Goal: Information Seeking & Learning: Compare options

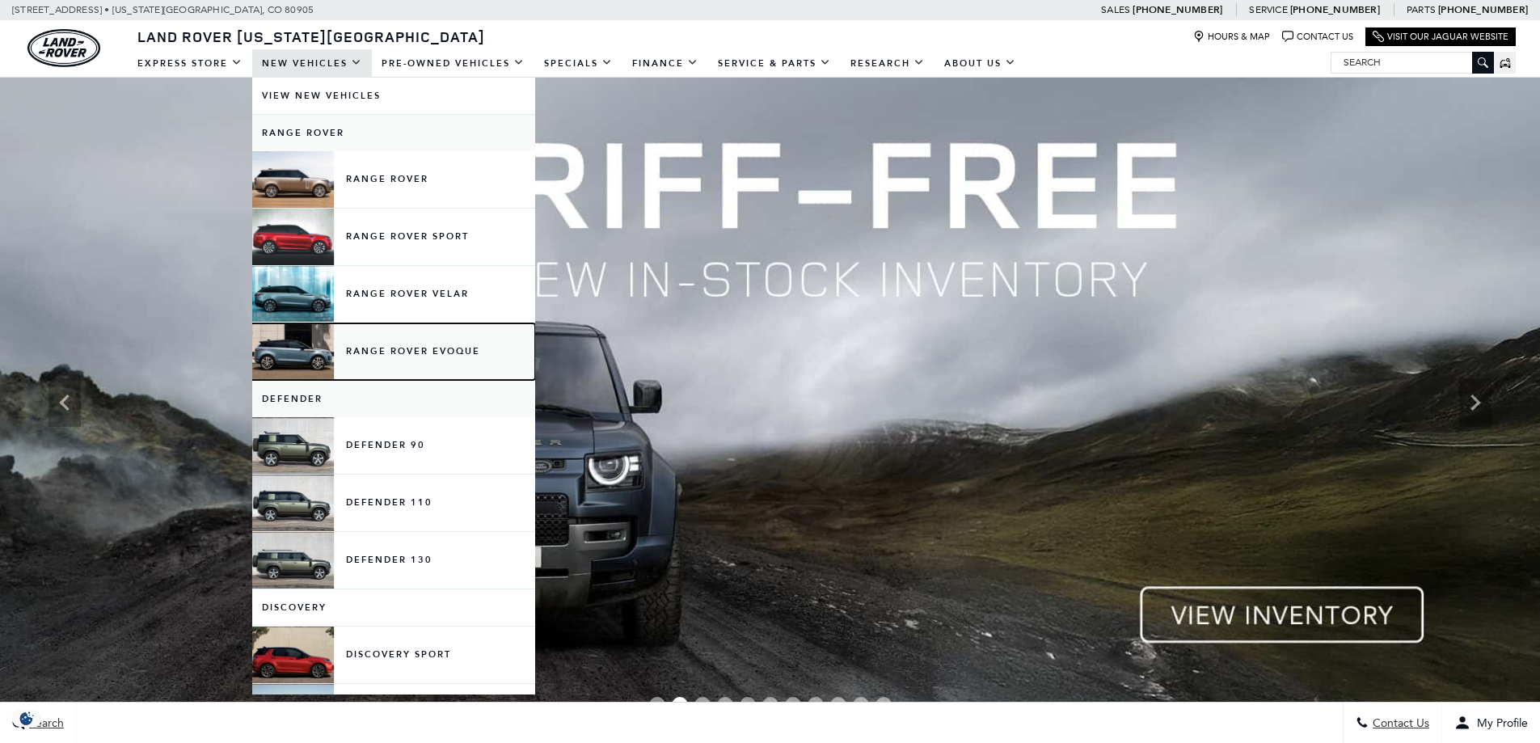
click at [424, 353] on link "Range Rover Evoque" at bounding box center [393, 351] width 283 height 57
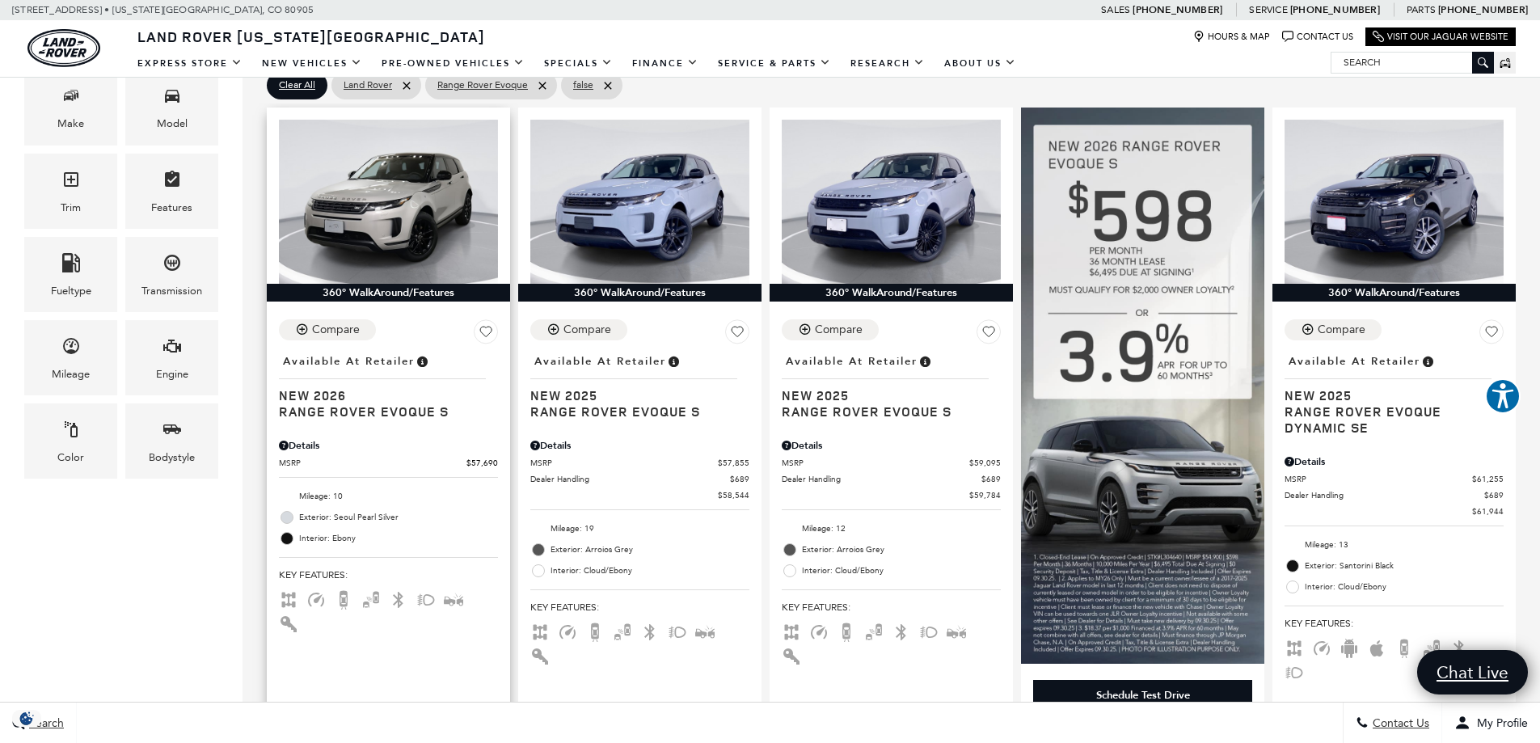
scroll to position [404, 0]
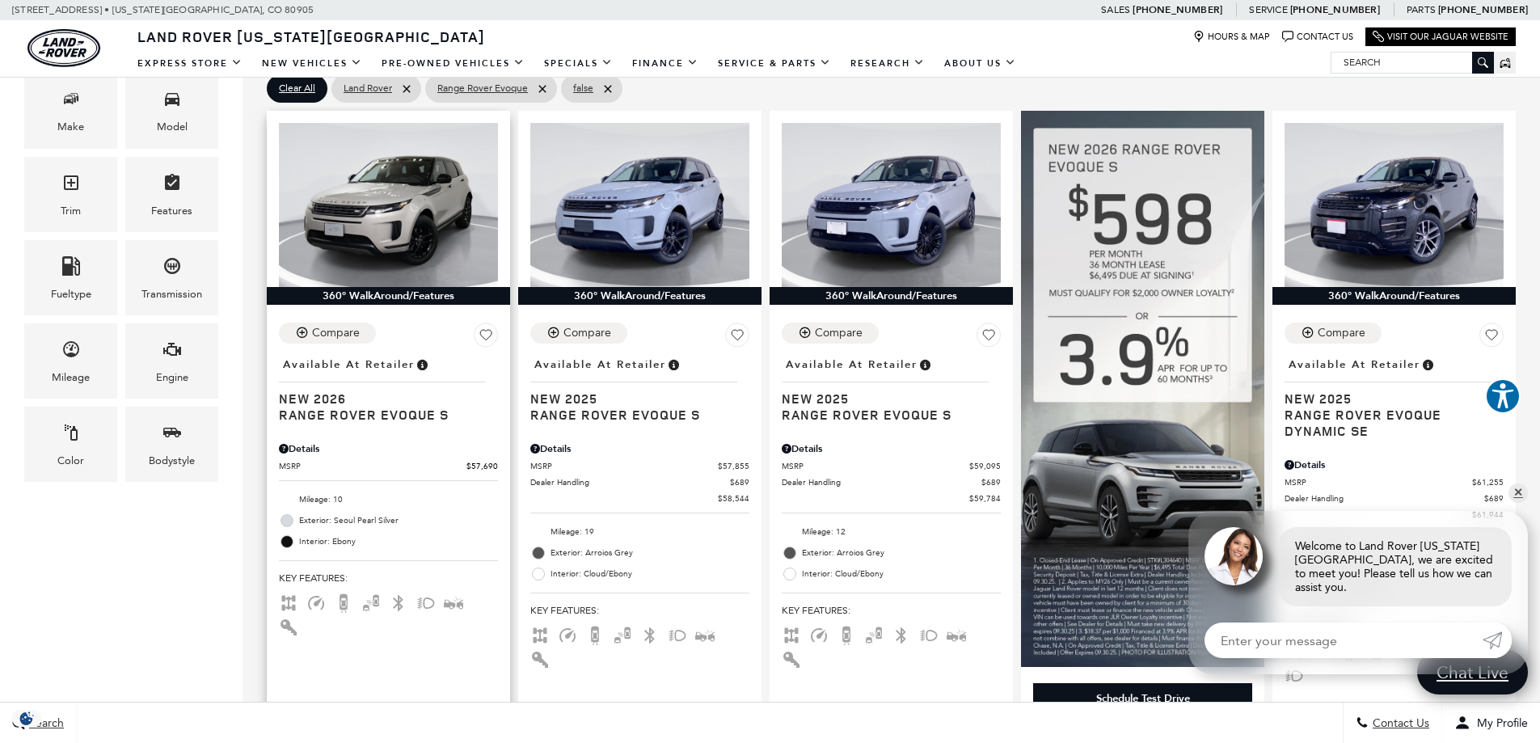
click at [434, 334] on div "Compare Save This Vehicle - Location : Available at Retailer New 2026 Range Rov…" at bounding box center [388, 373] width 219 height 100
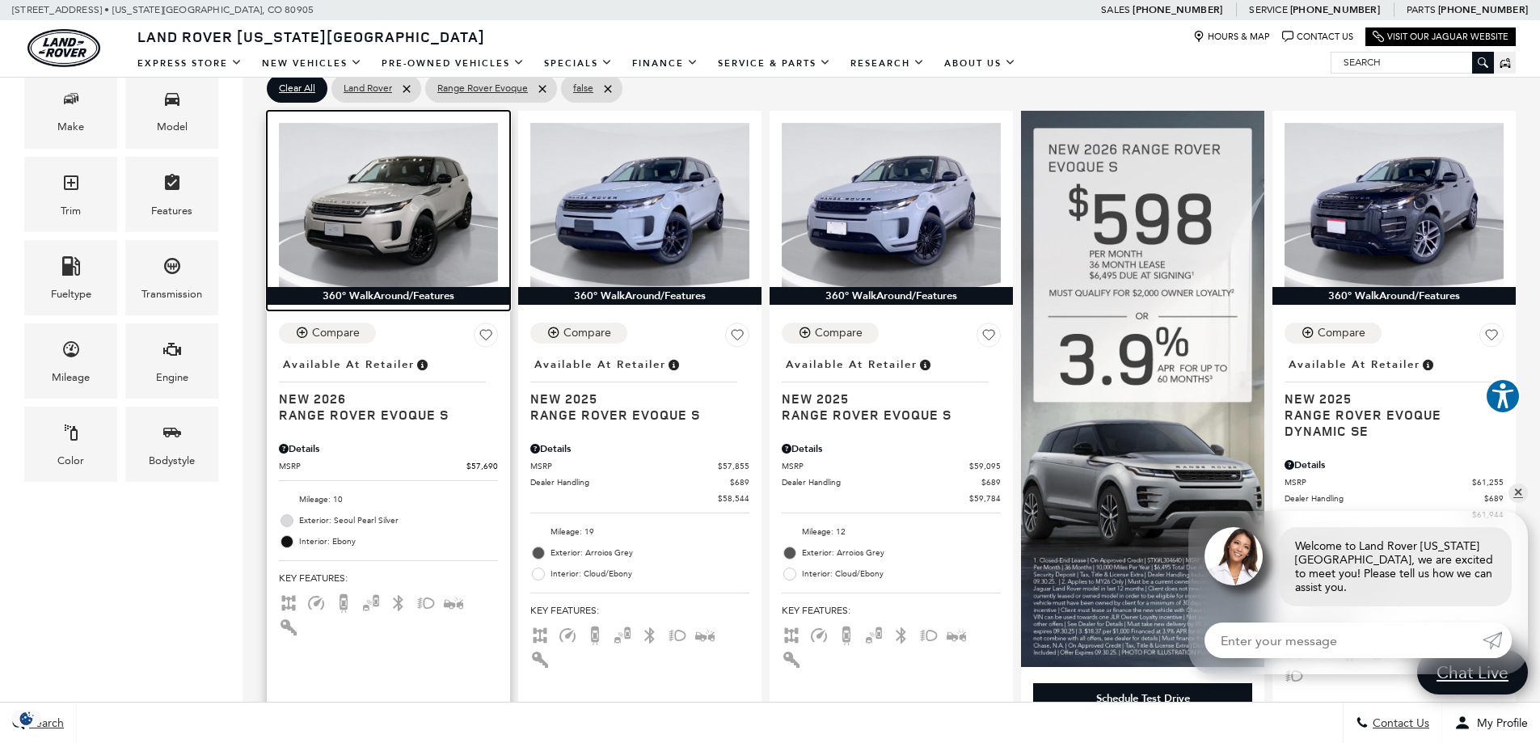
click at [416, 270] on img at bounding box center [388, 205] width 219 height 164
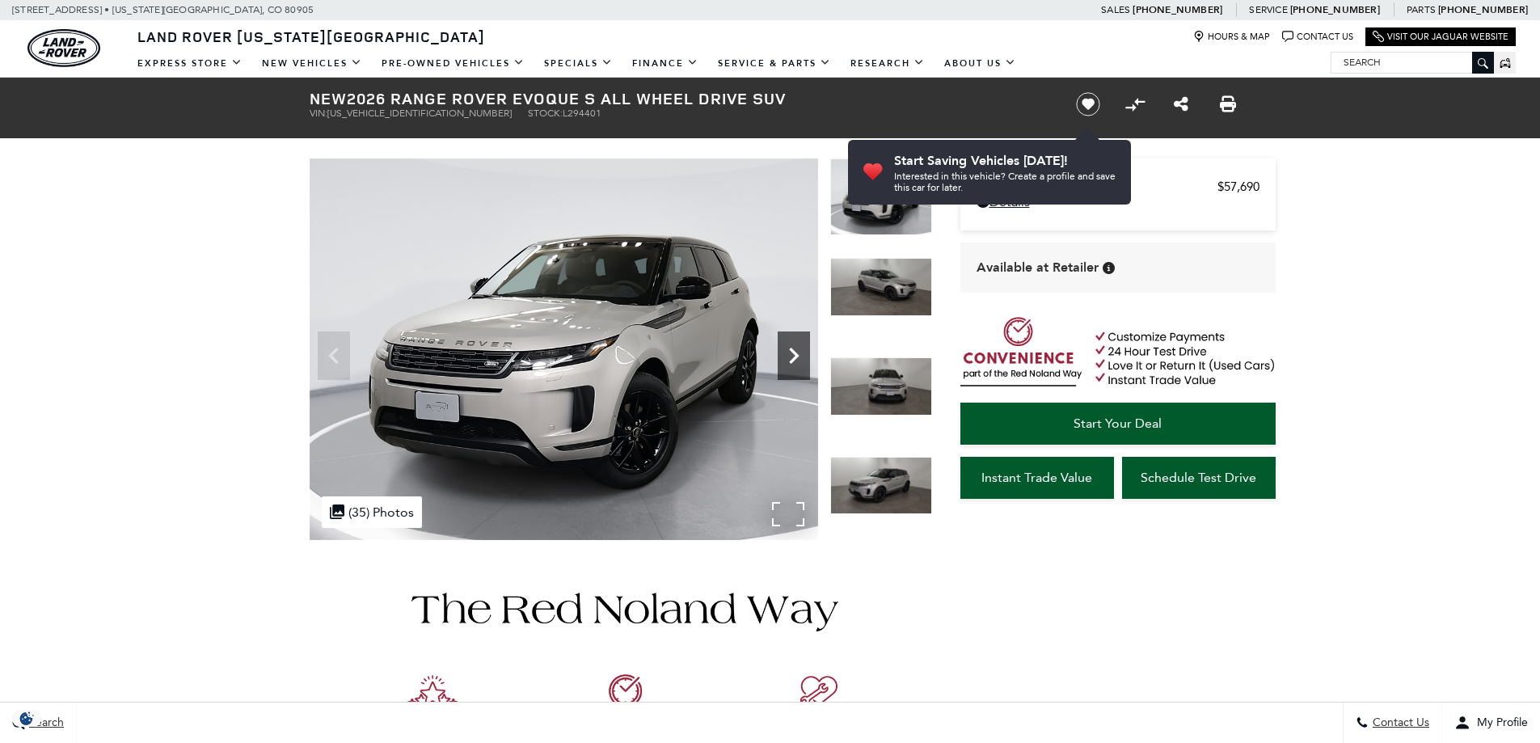
click at [793, 350] on icon "Next" at bounding box center [794, 356] width 10 height 16
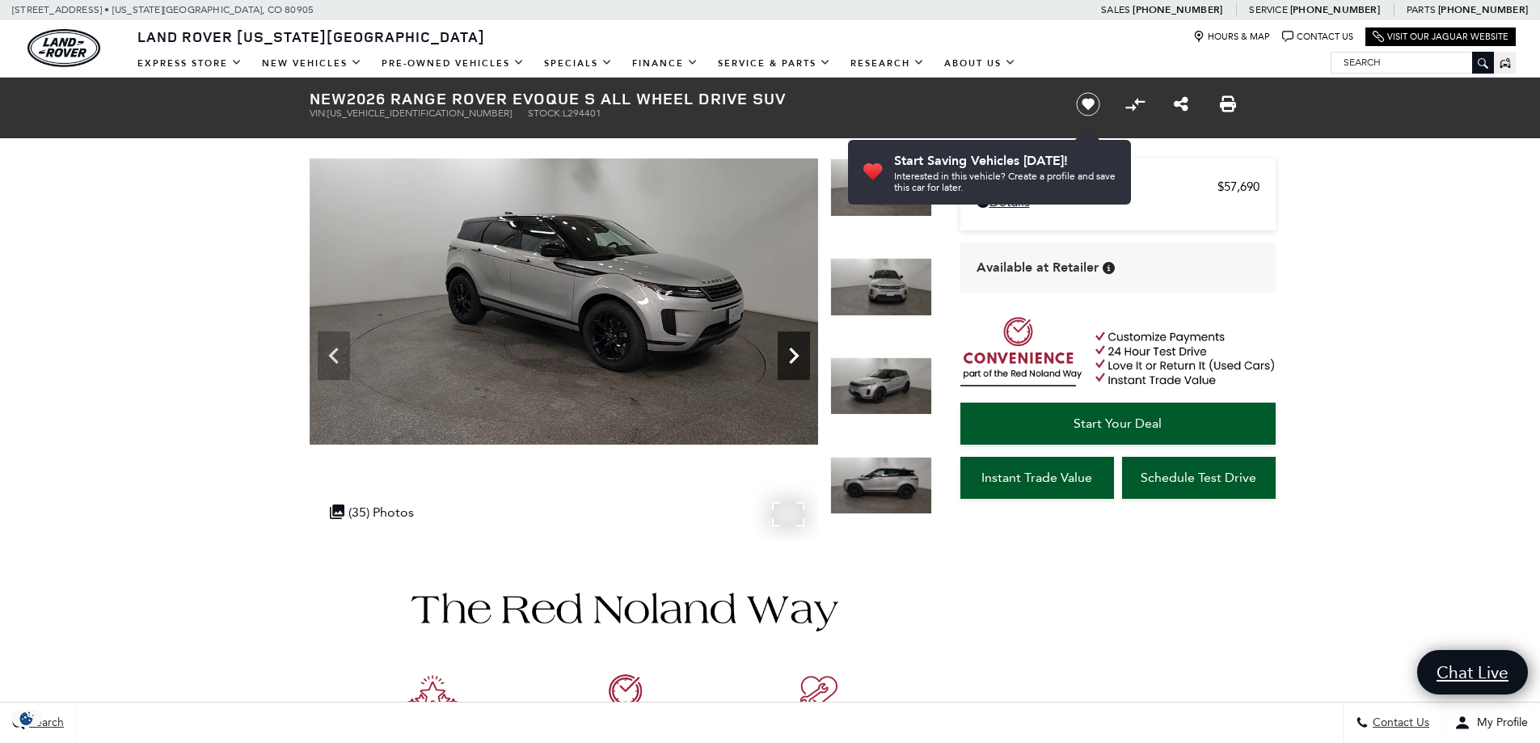
click at [793, 350] on icon "Next" at bounding box center [794, 356] width 10 height 16
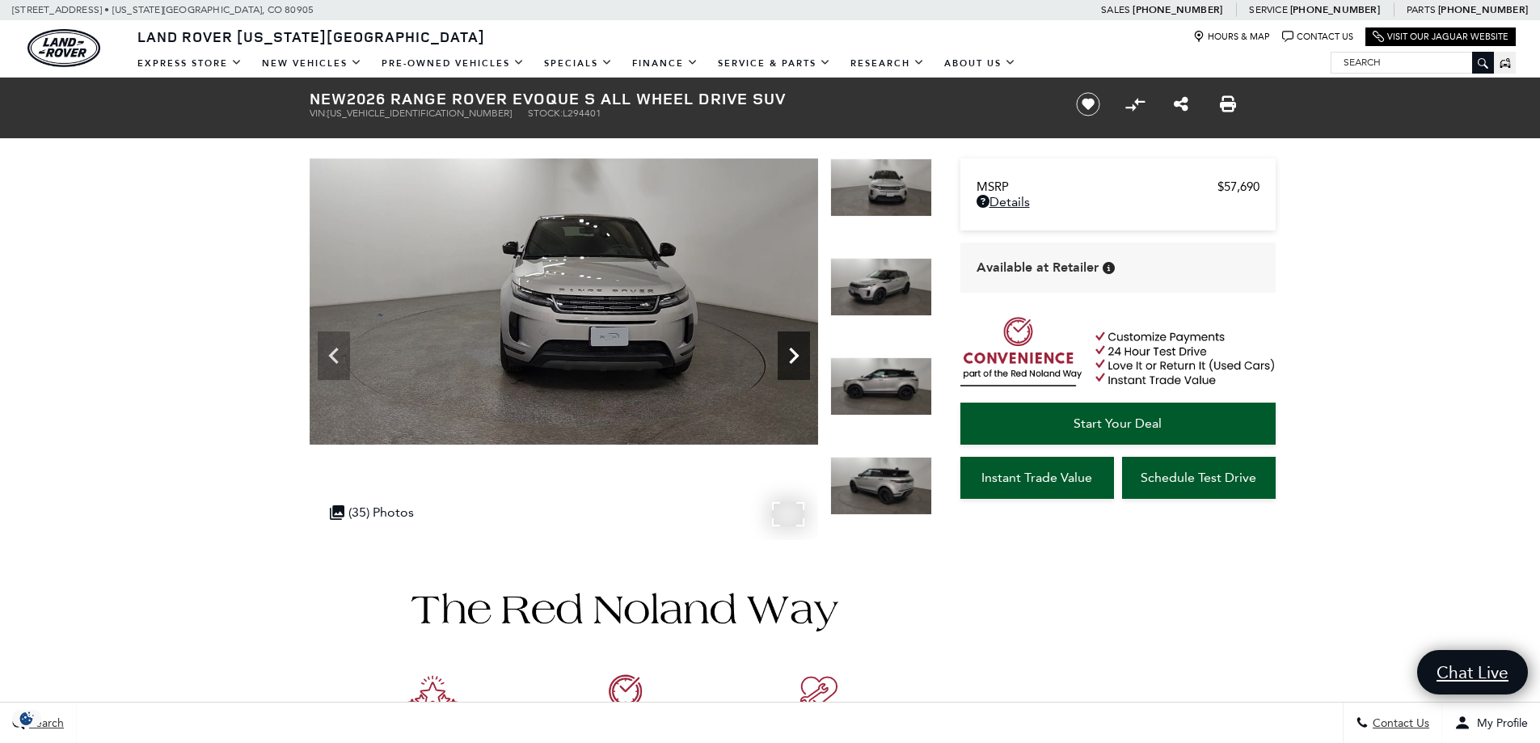
click at [793, 350] on icon "Next" at bounding box center [794, 356] width 10 height 16
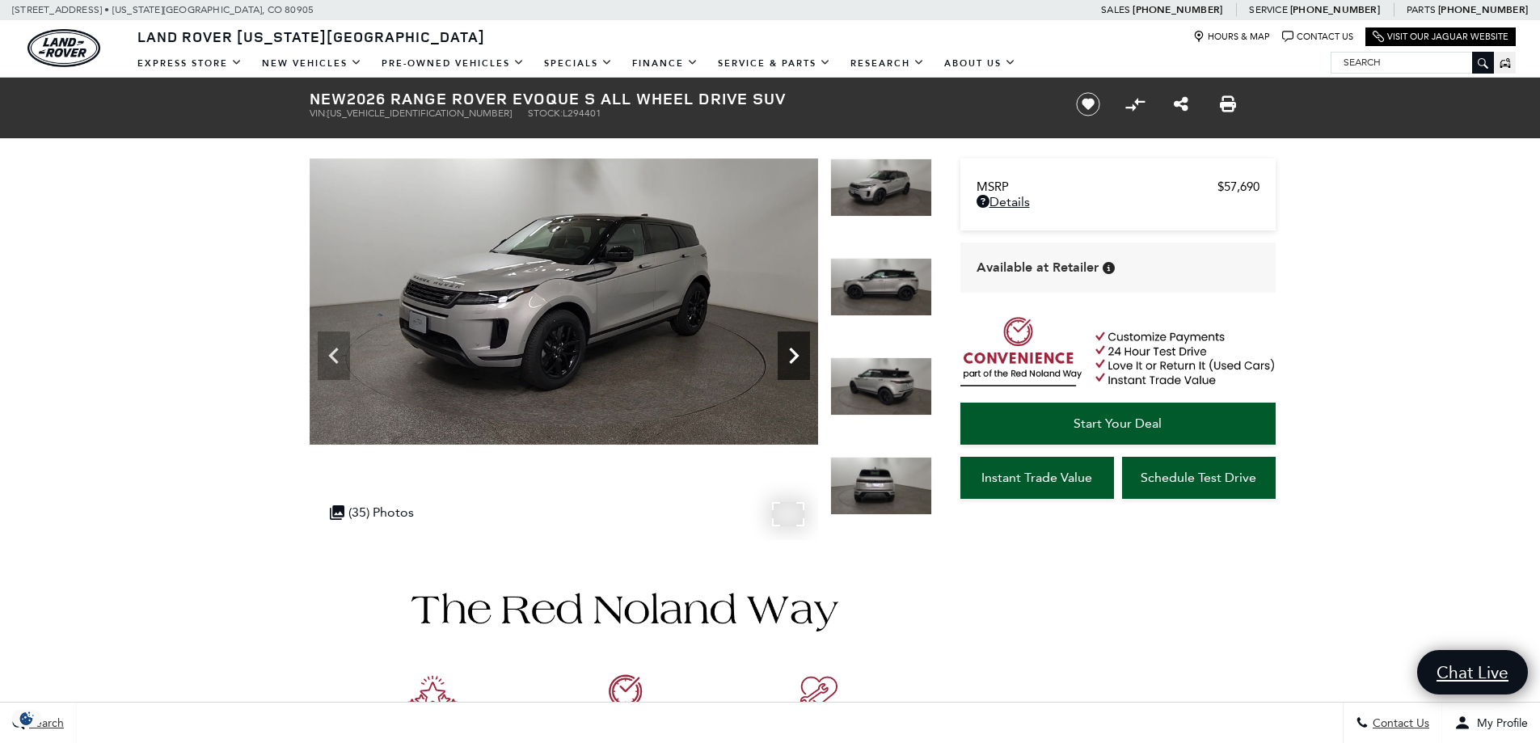
click at [793, 350] on icon "Next" at bounding box center [794, 356] width 10 height 16
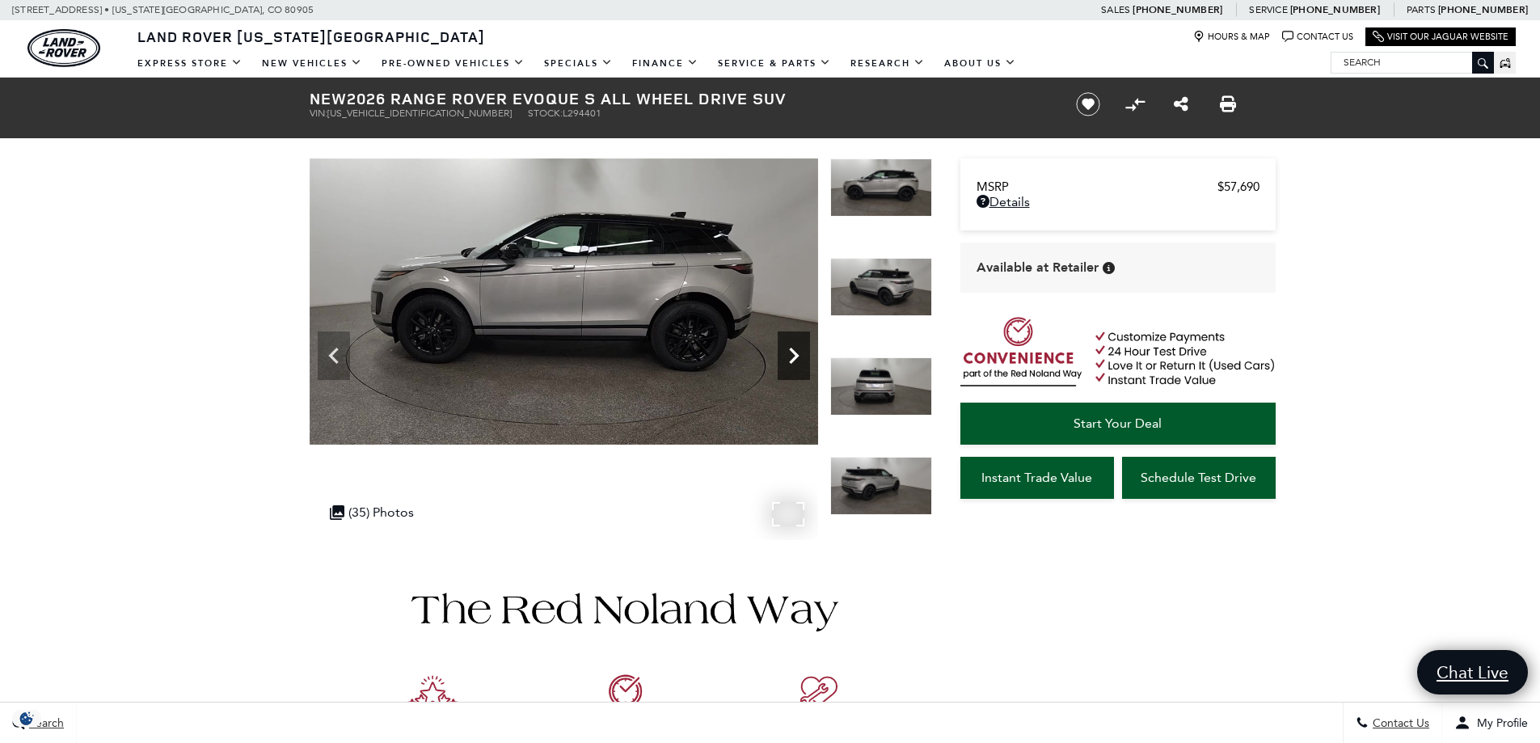
click at [793, 350] on icon "Next" at bounding box center [794, 356] width 10 height 16
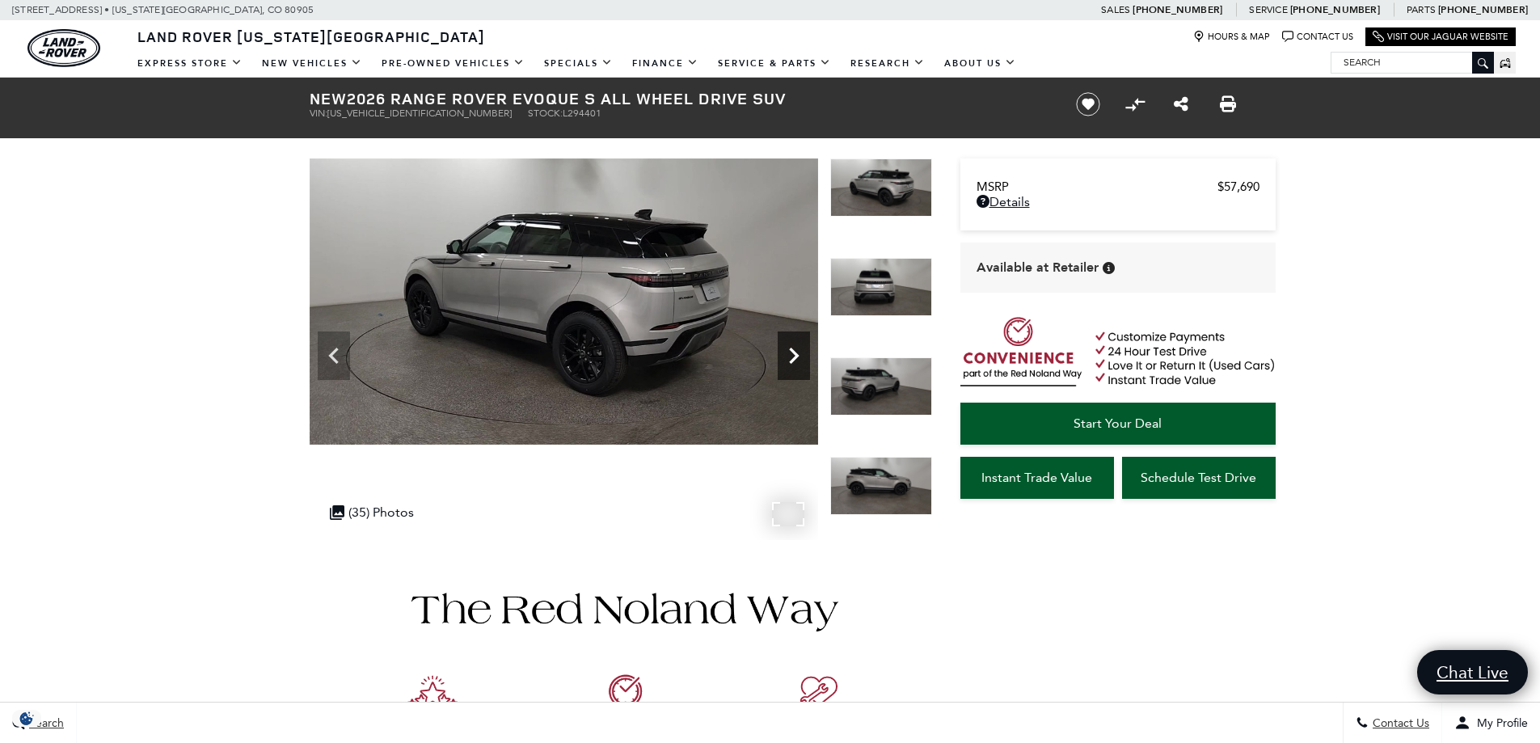
click at [793, 350] on icon "Next" at bounding box center [794, 356] width 10 height 16
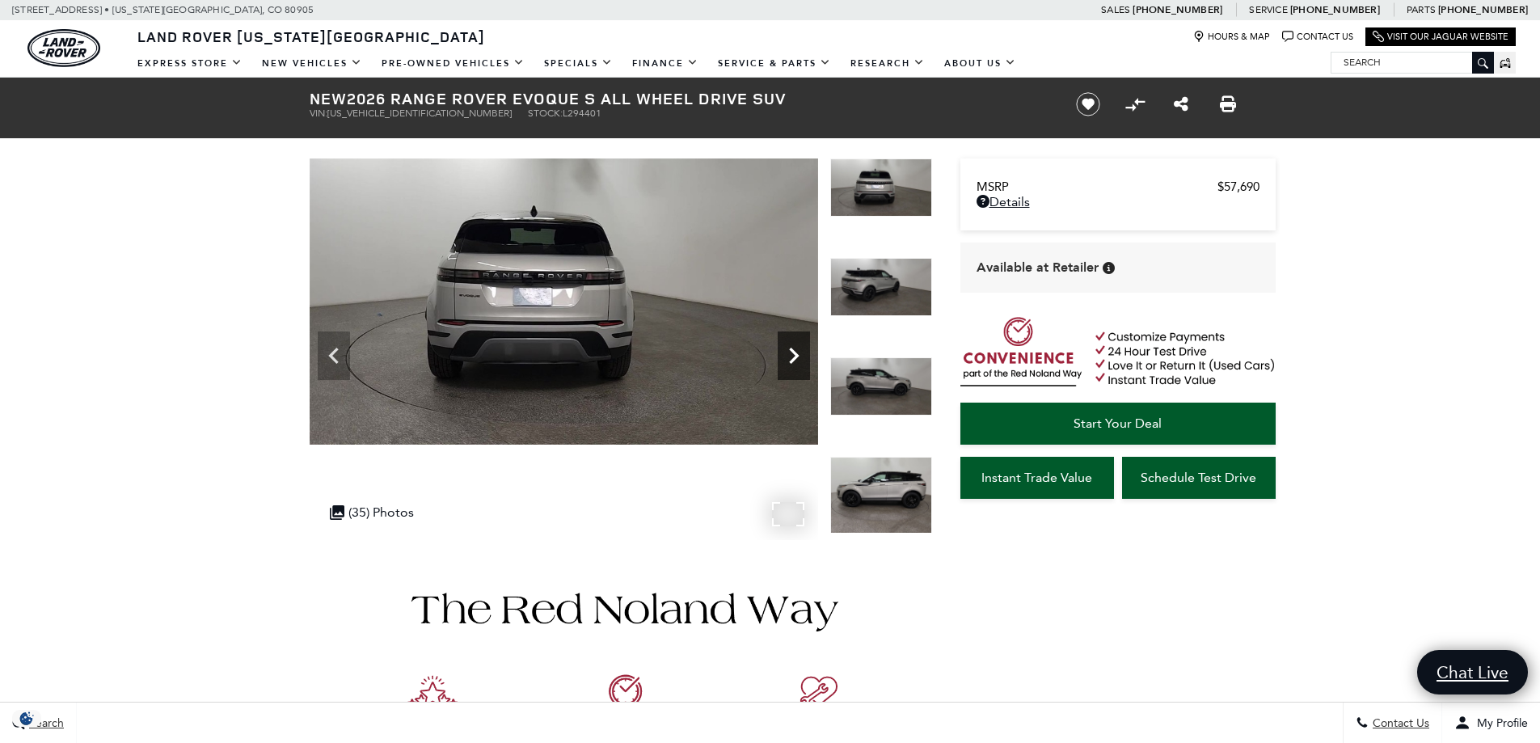
click at [793, 350] on icon "Next" at bounding box center [794, 356] width 10 height 16
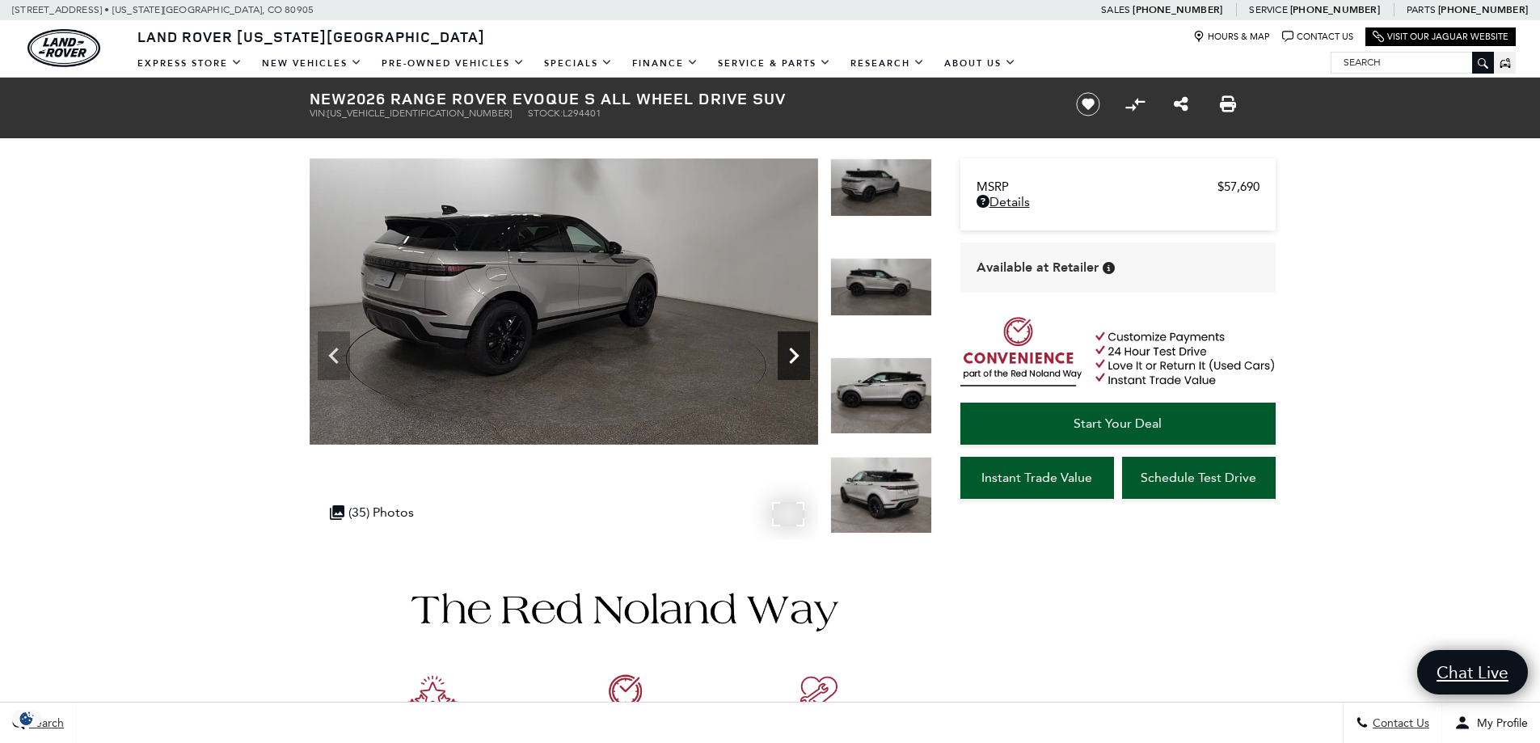
click at [793, 350] on icon "Next" at bounding box center [794, 356] width 10 height 16
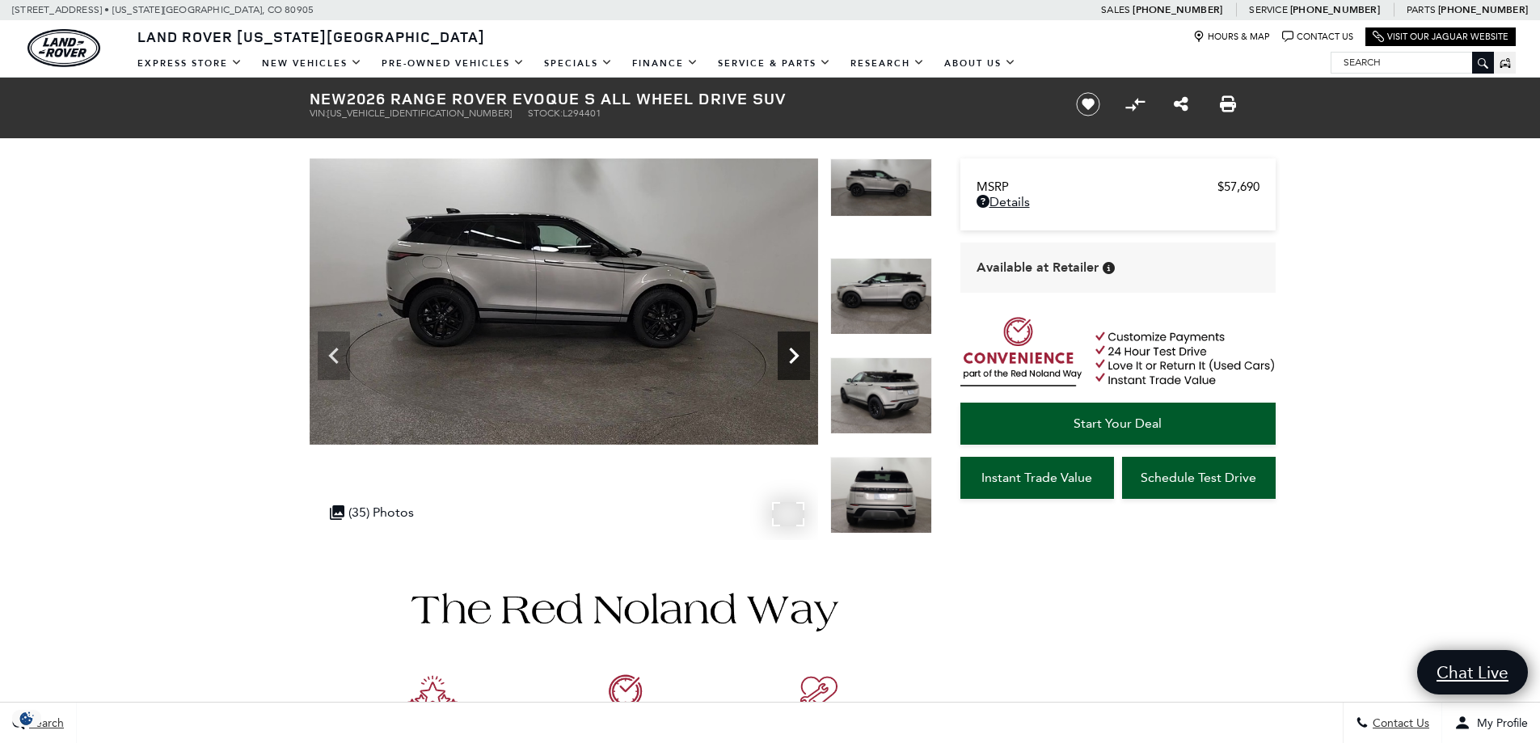
click at [793, 350] on icon "Next" at bounding box center [794, 356] width 10 height 16
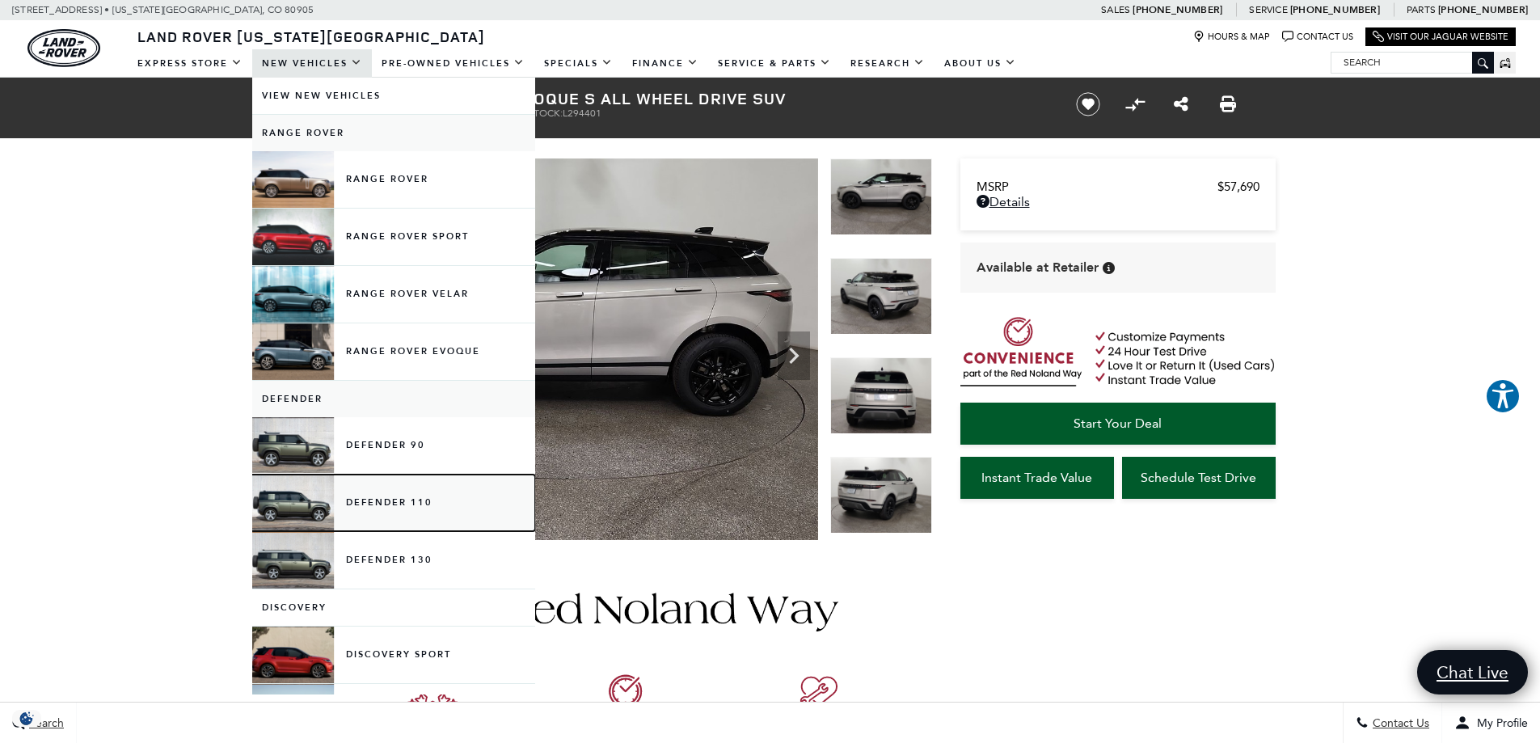
click at [436, 503] on link "Defender 110" at bounding box center [393, 503] width 283 height 57
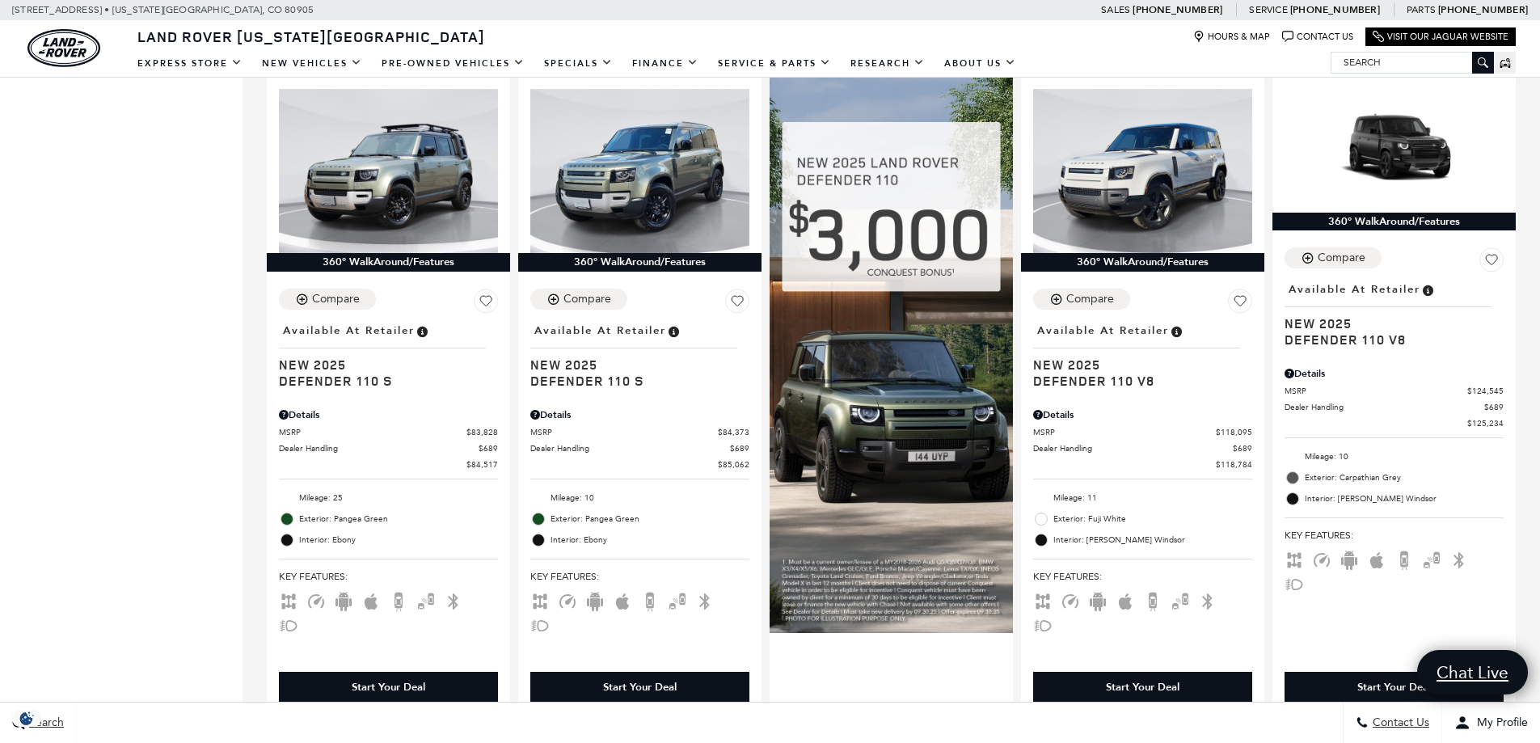
scroll to position [1213, 0]
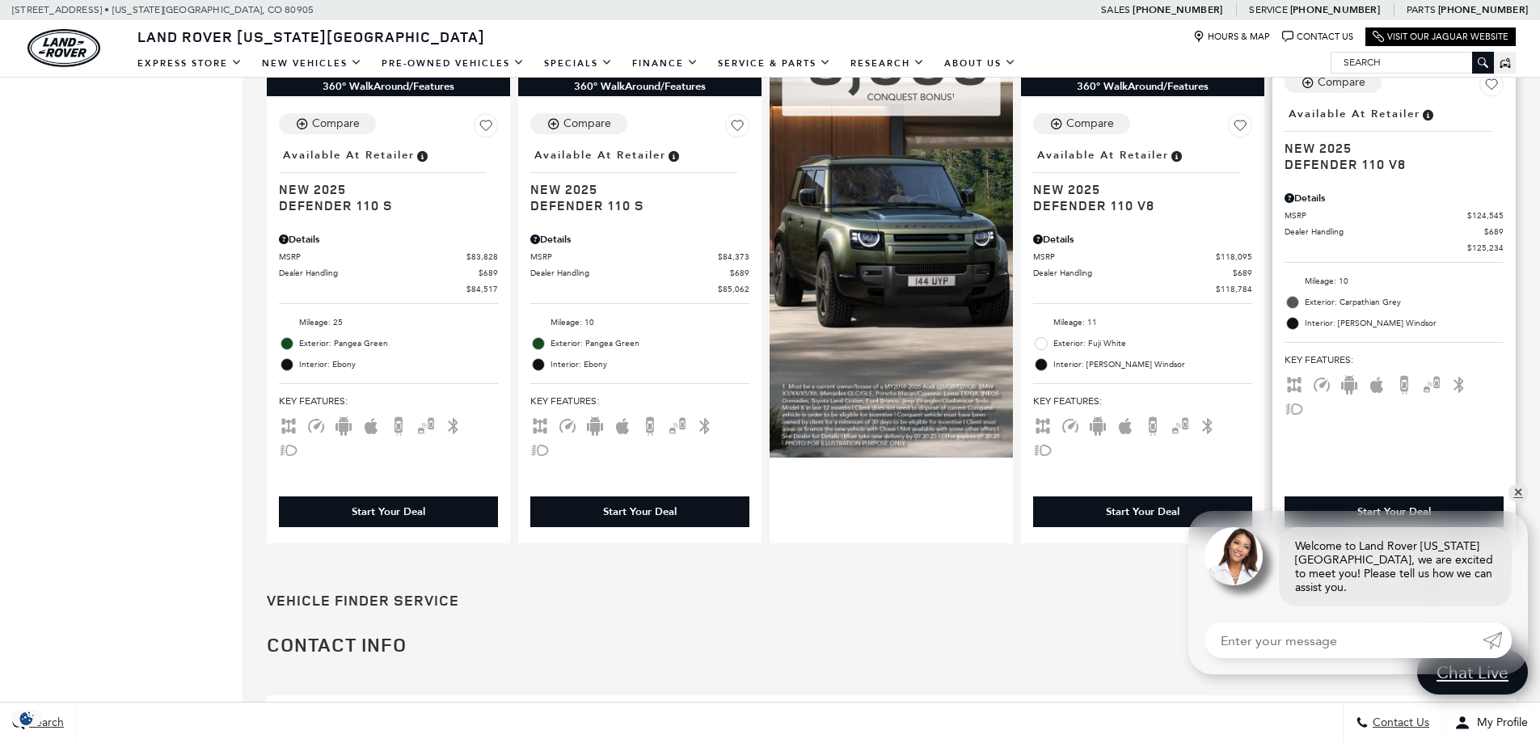
click at [1455, 273] on li "Mileage: 10" at bounding box center [1394, 281] width 219 height 21
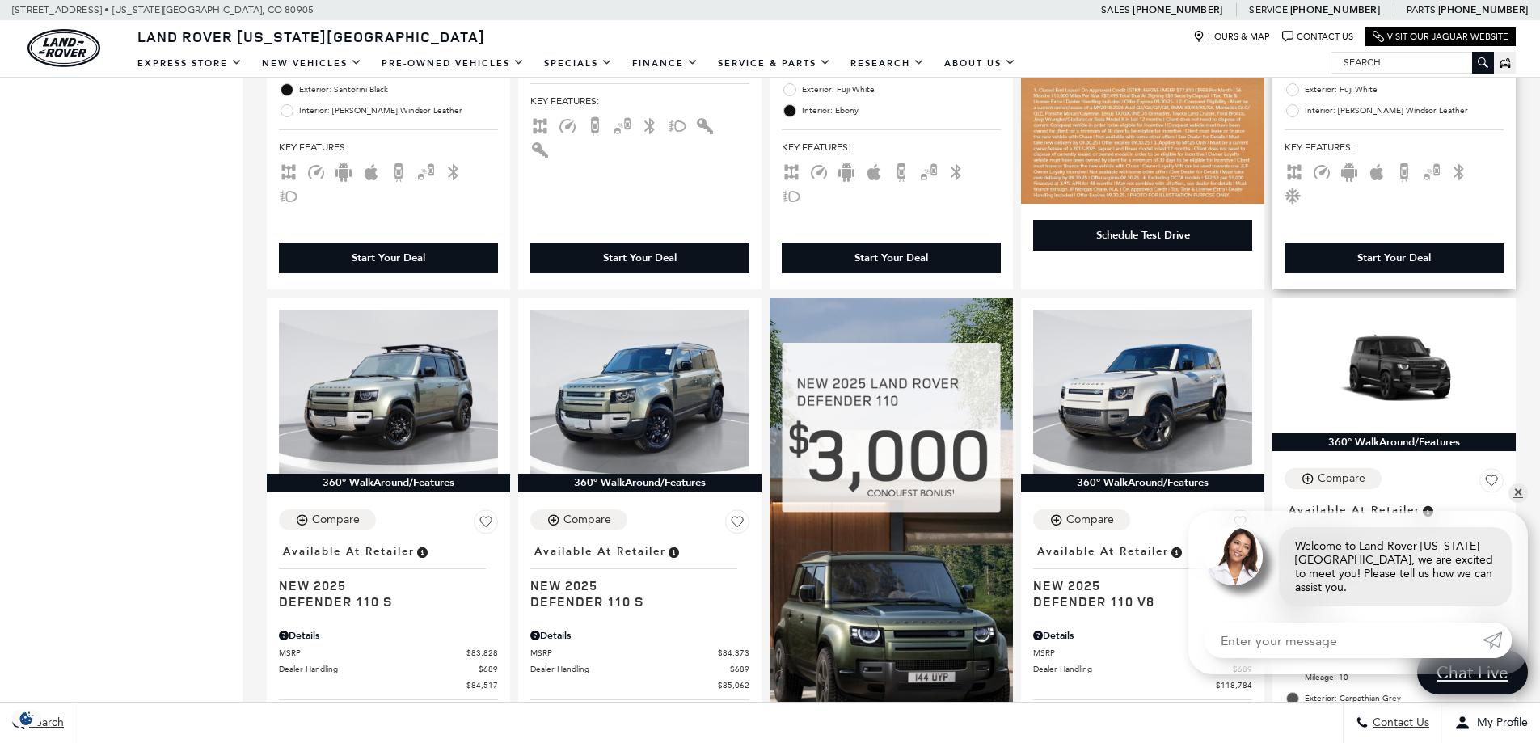
scroll to position [809, 0]
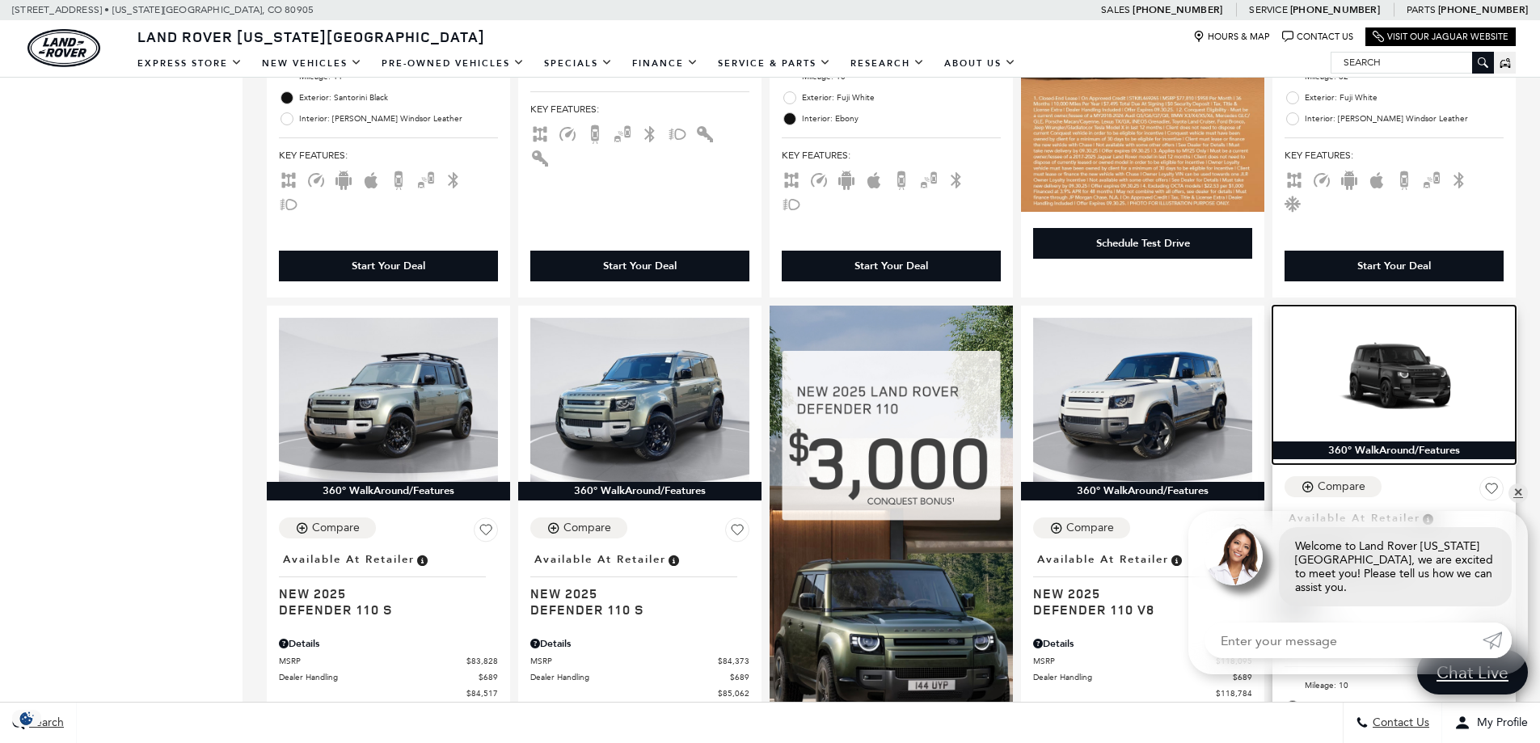
click at [1425, 325] on img at bounding box center [1394, 379] width 219 height 123
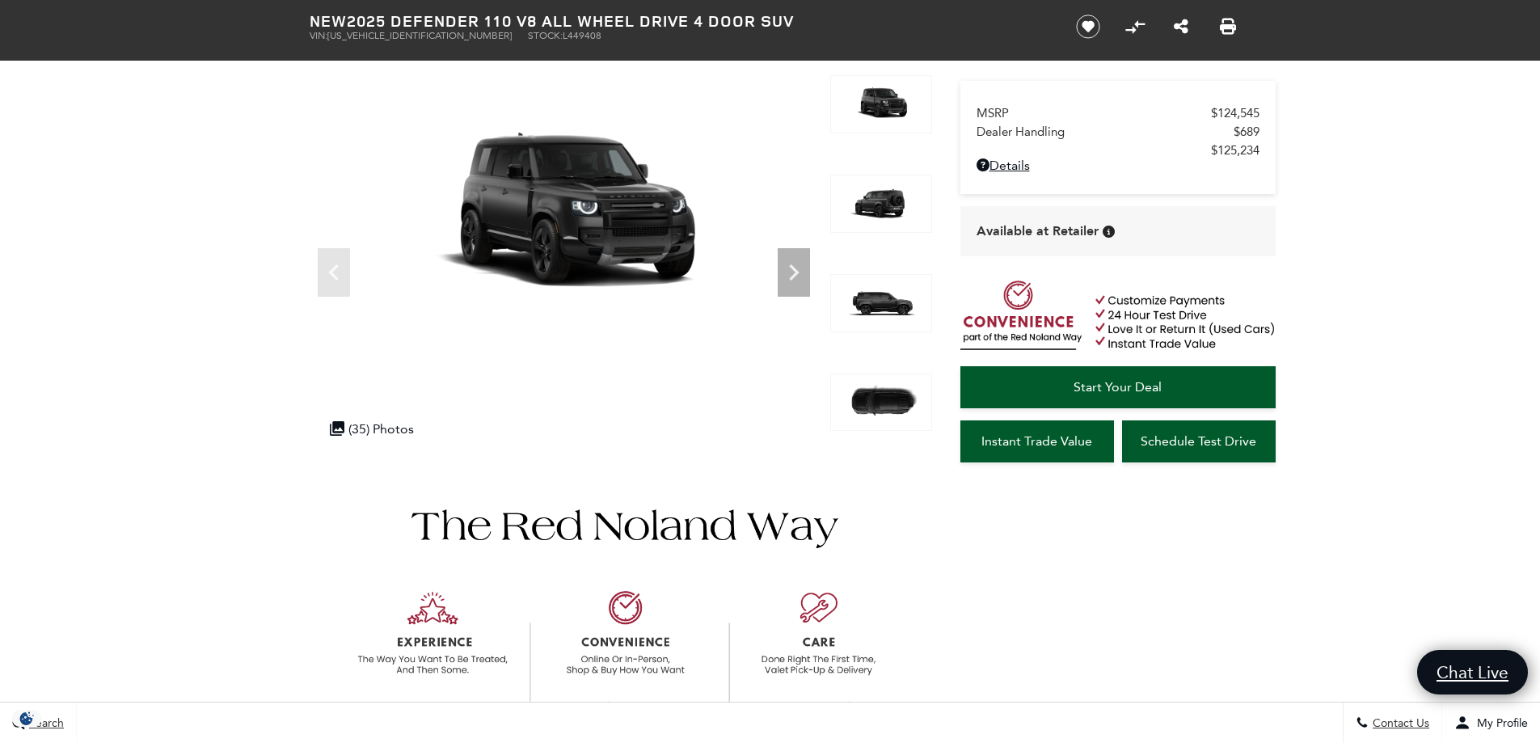
scroll to position [81, 0]
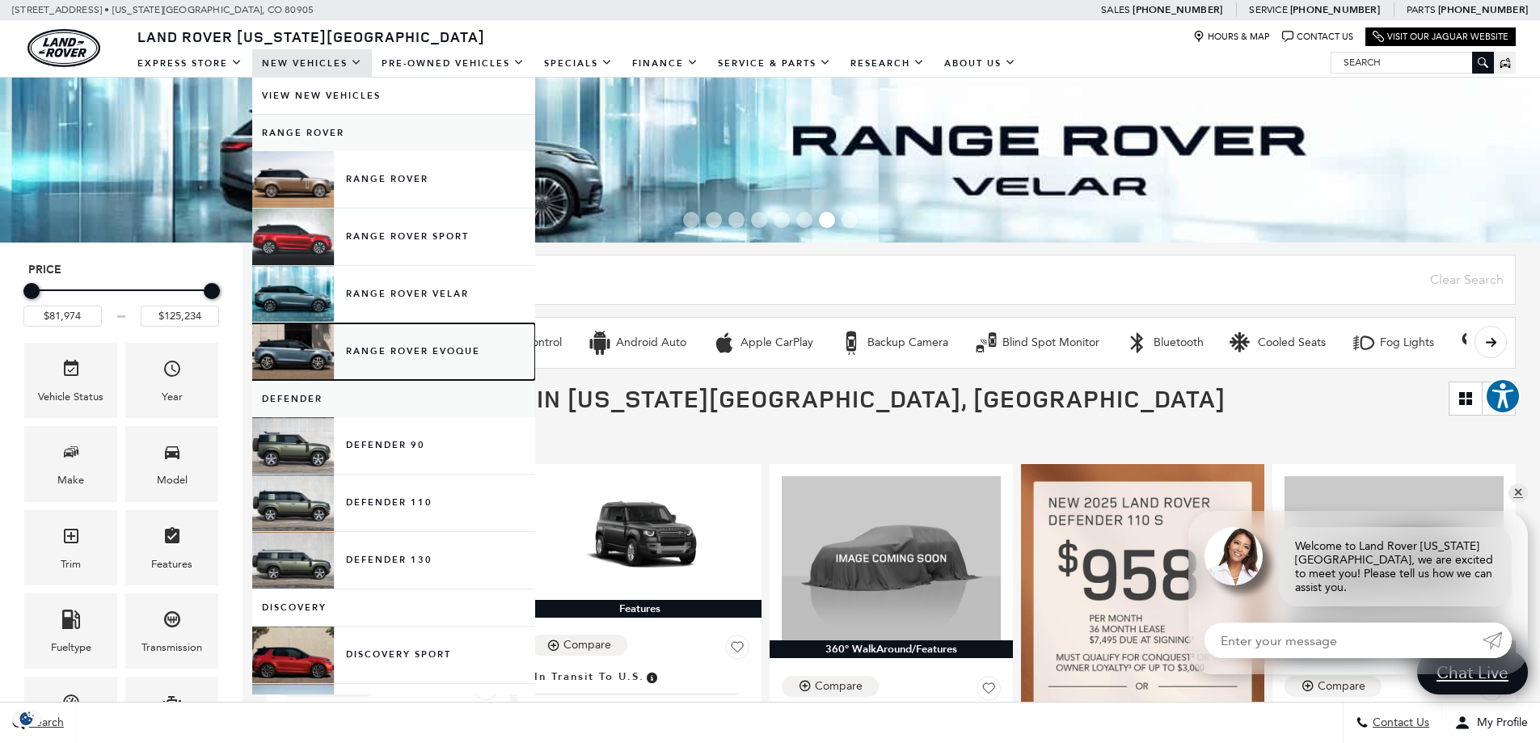
click at [386, 352] on link "Range Rover Evoque" at bounding box center [393, 351] width 283 height 57
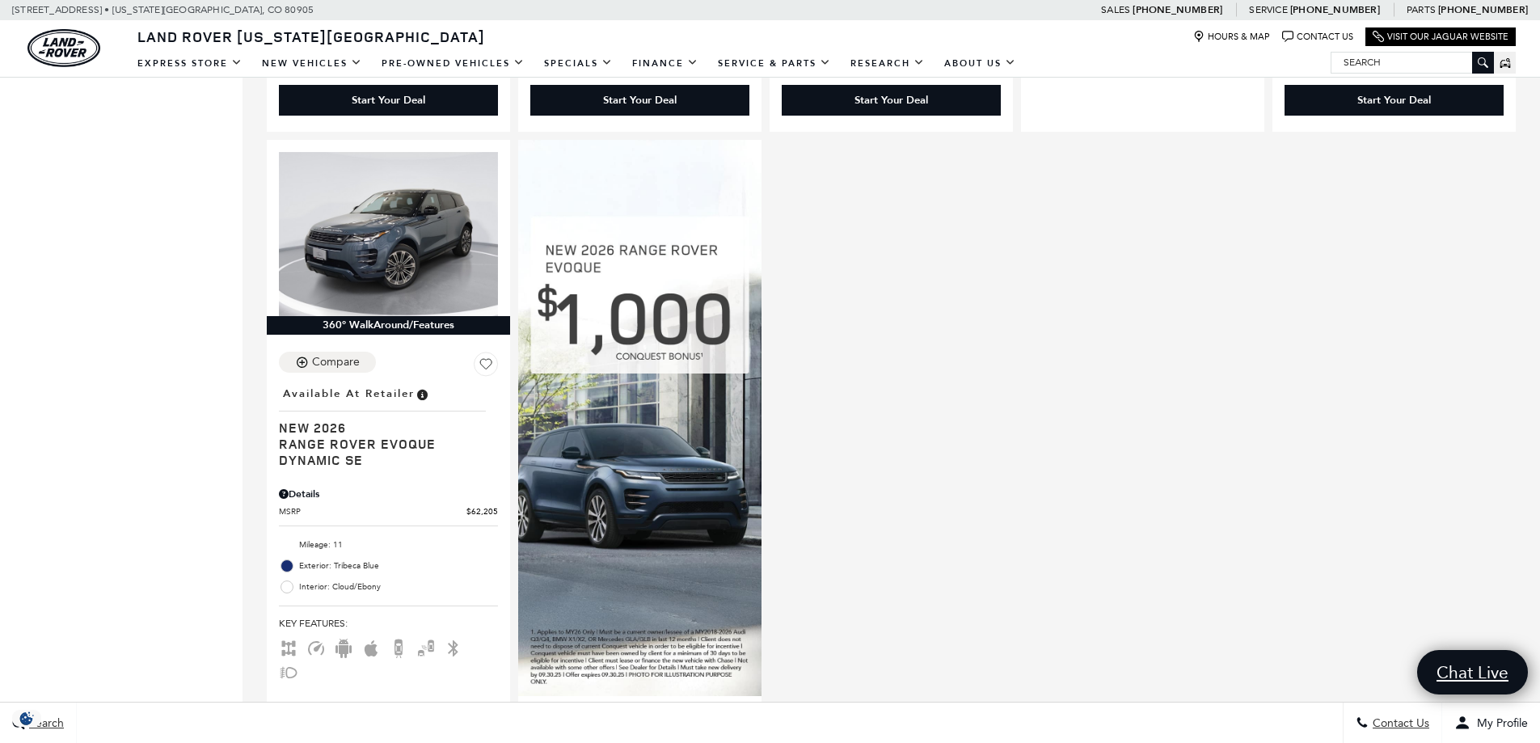
scroll to position [1051, 0]
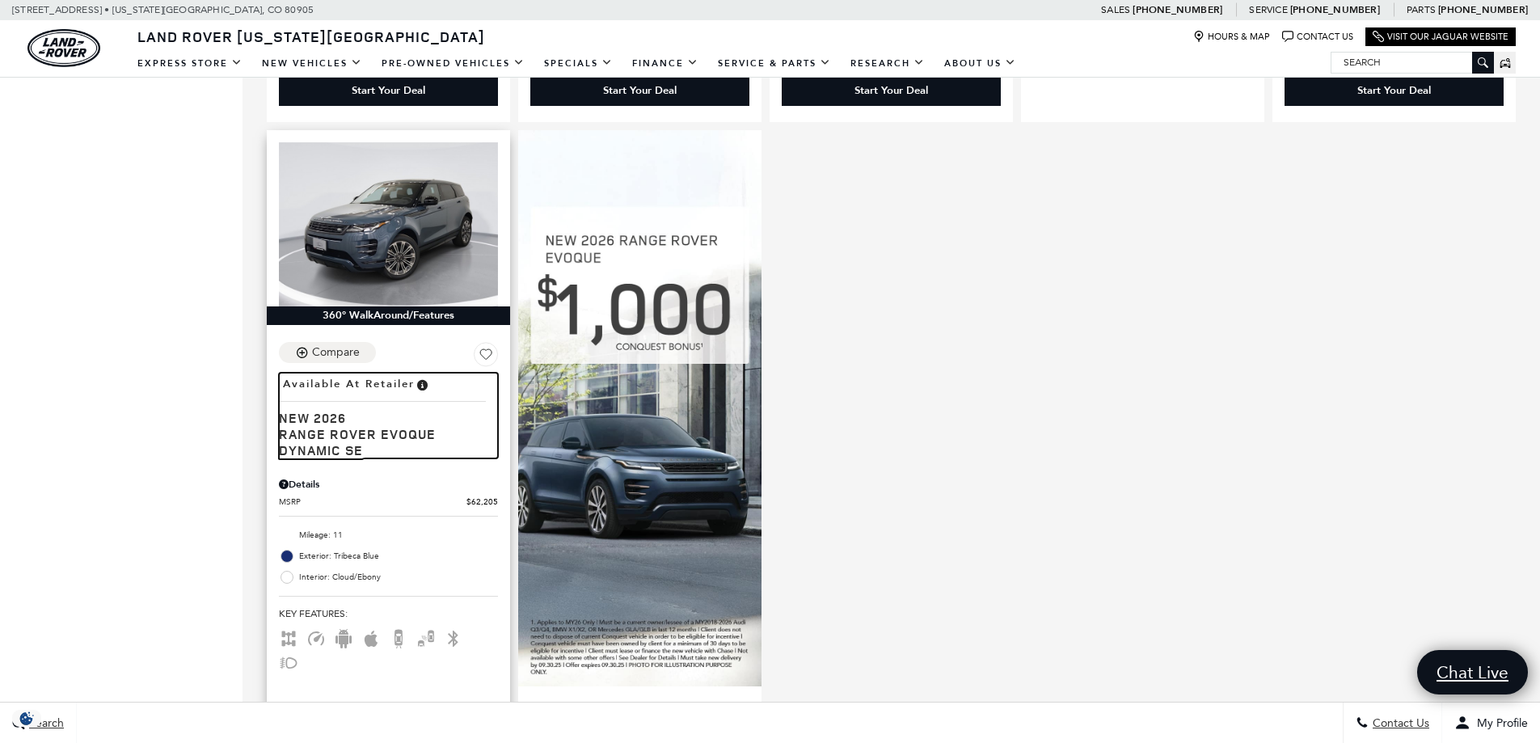
click at [345, 428] on span "Range Rover Evoque Dynamic SE" at bounding box center [382, 442] width 207 height 32
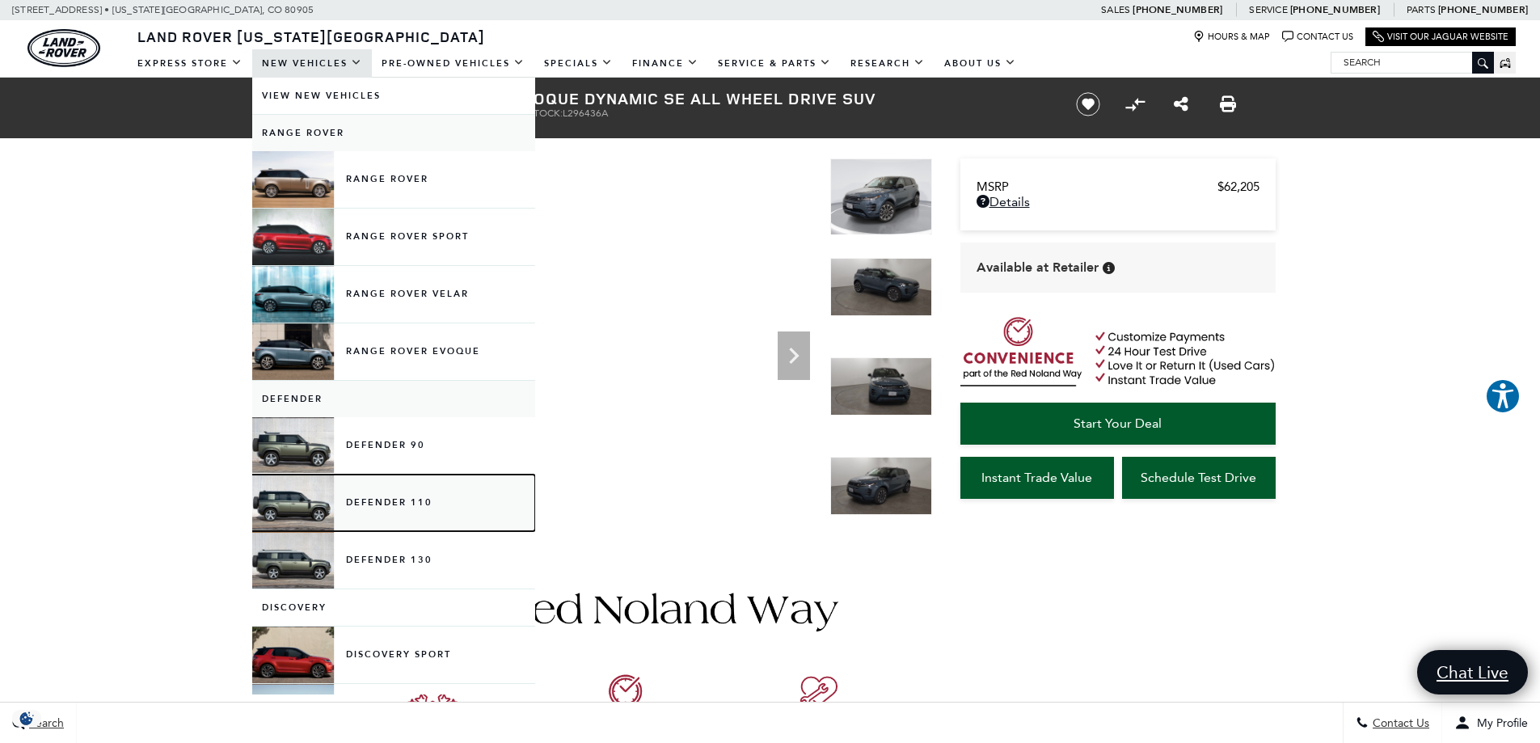
click at [397, 508] on link "Defender 110" at bounding box center [393, 503] width 283 height 57
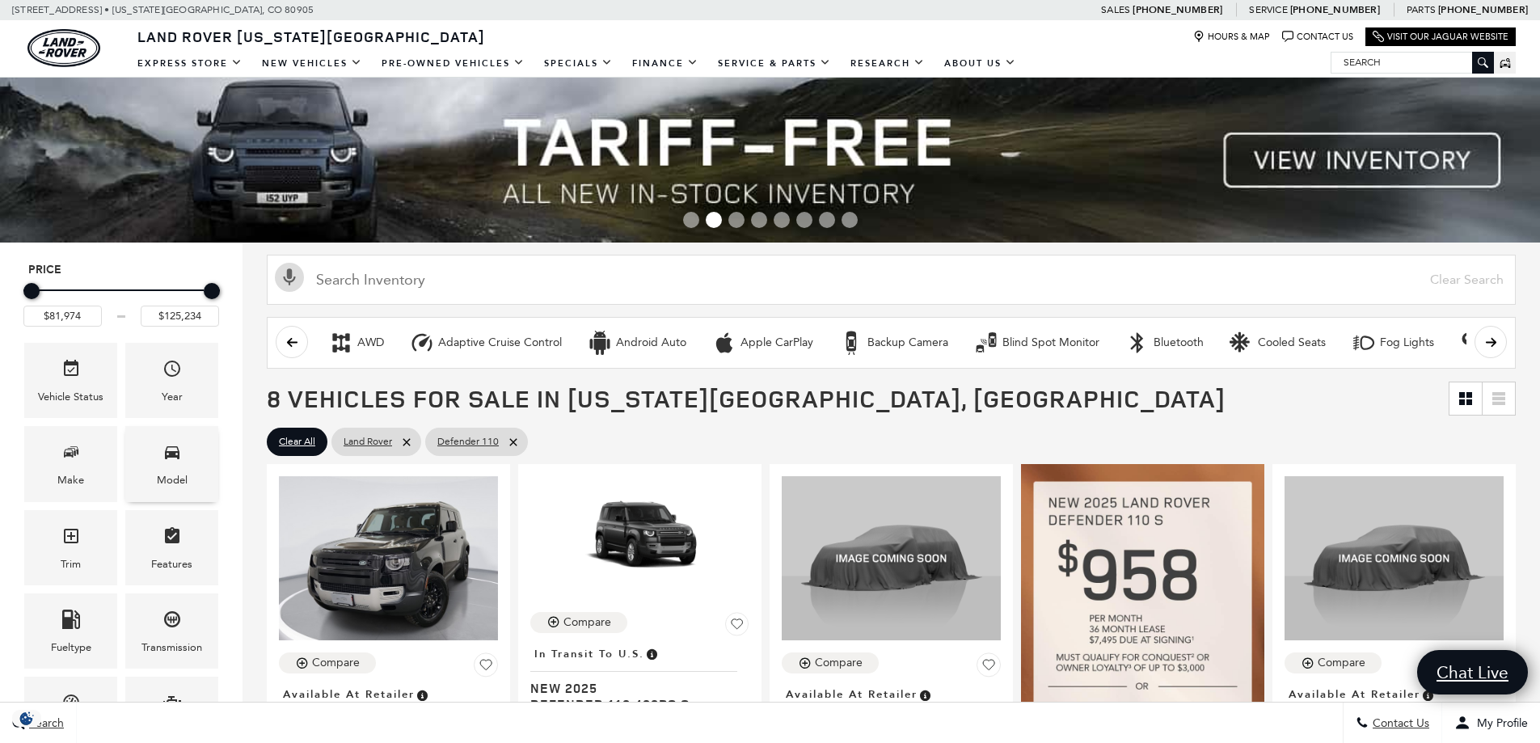
click at [172, 461] on icon "Model" at bounding box center [172, 451] width 19 height 19
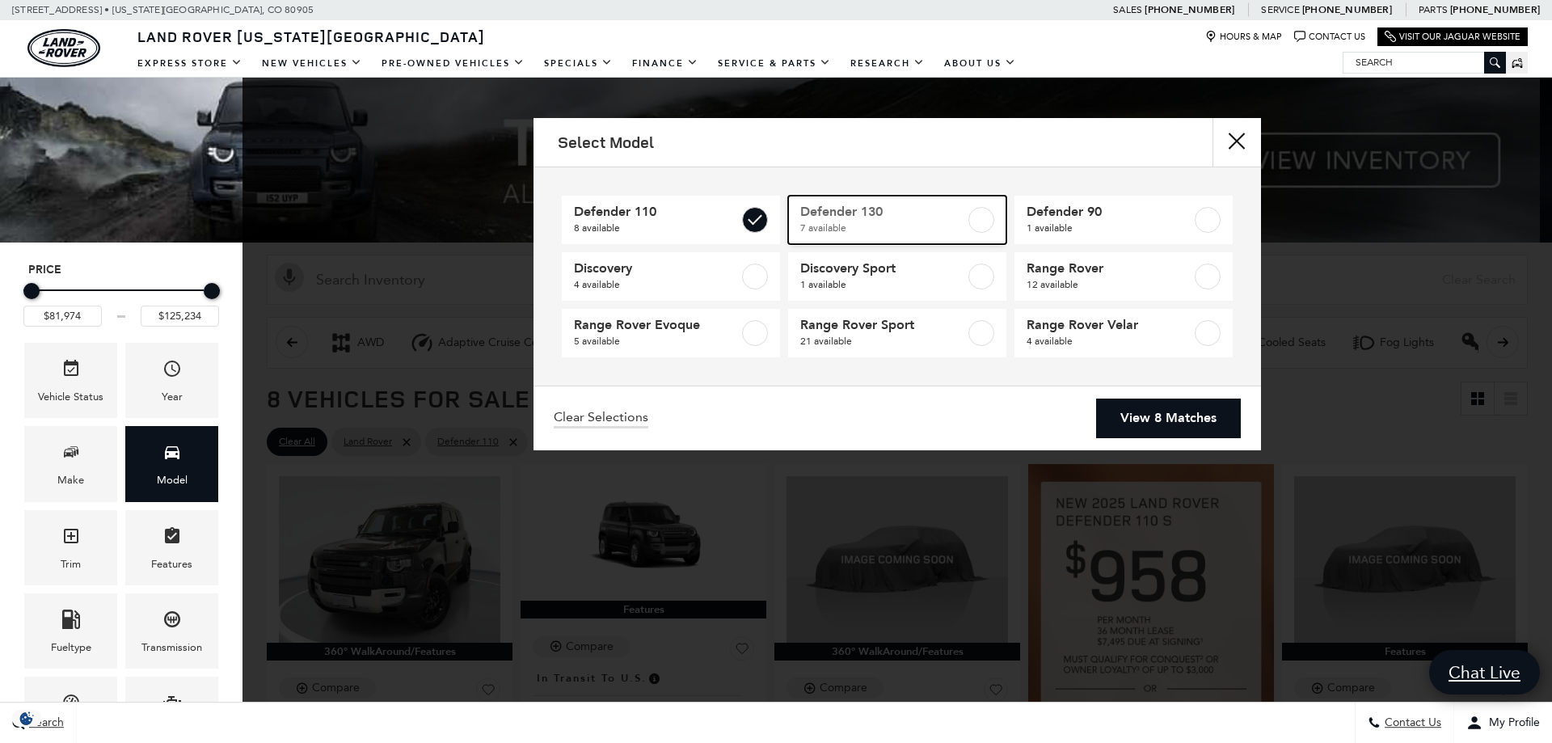
click at [982, 221] on label at bounding box center [982, 220] width 26 height 26
type input "$134,749"
checkbox input "true"
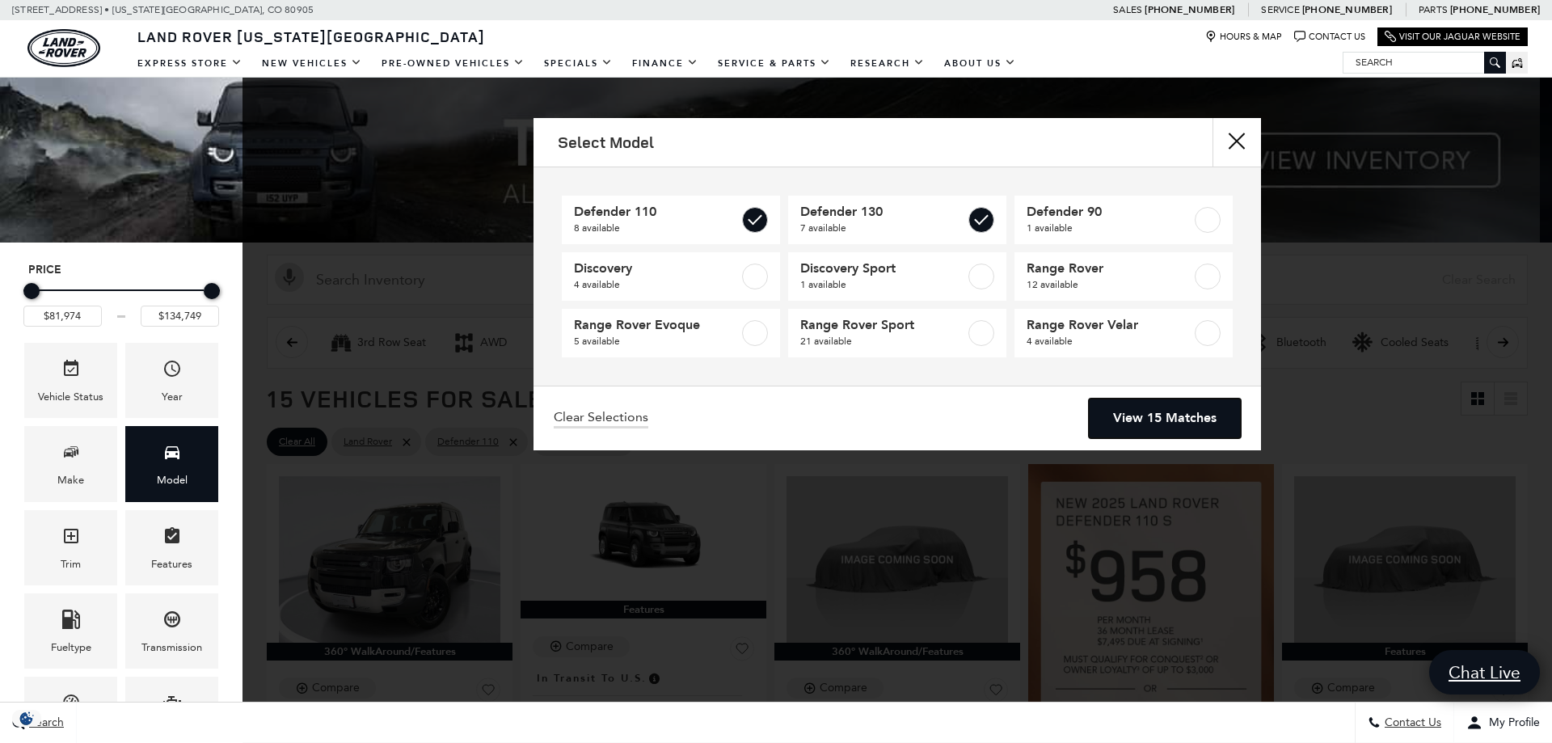
click at [1180, 424] on link "View 15 Matches" at bounding box center [1165, 419] width 152 height 40
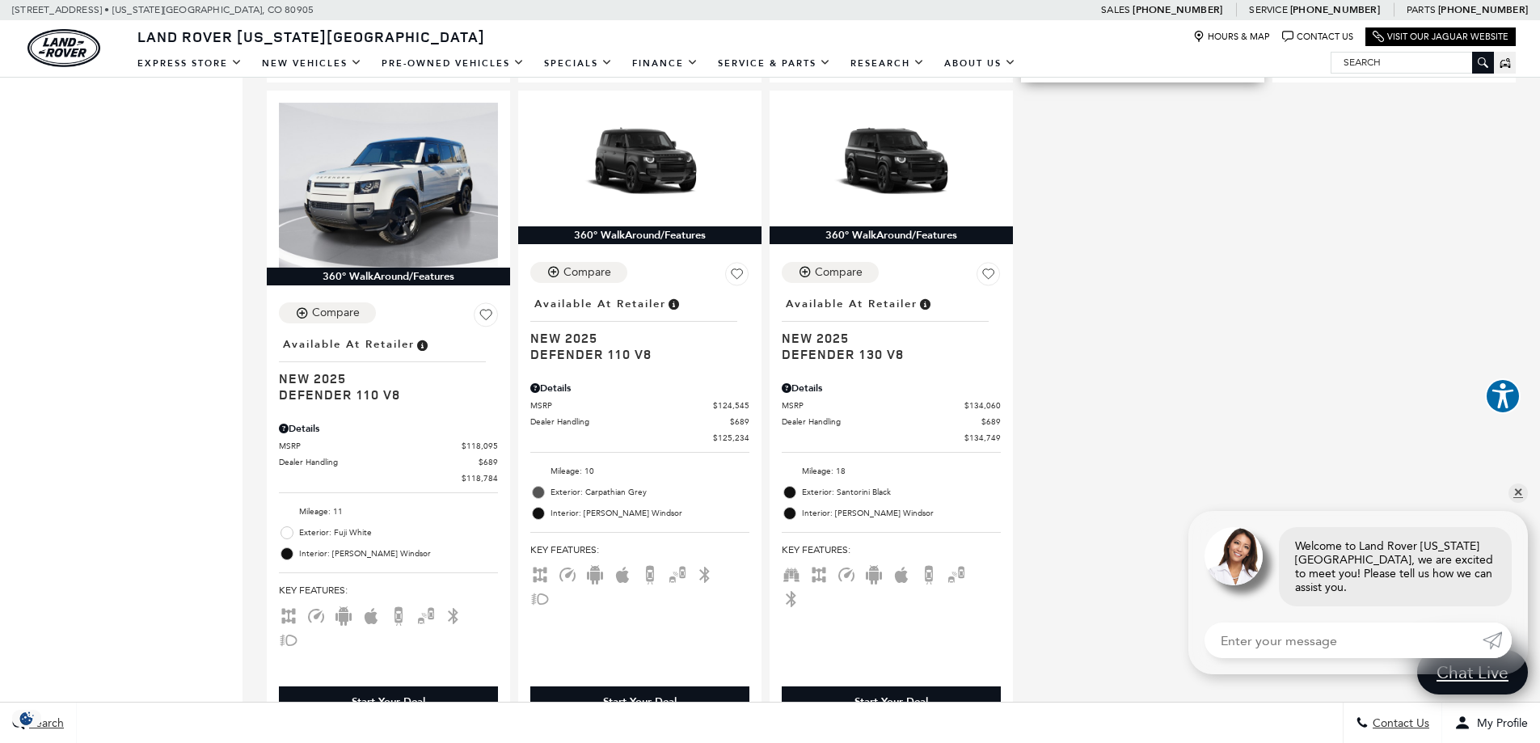
scroll to position [2345, 0]
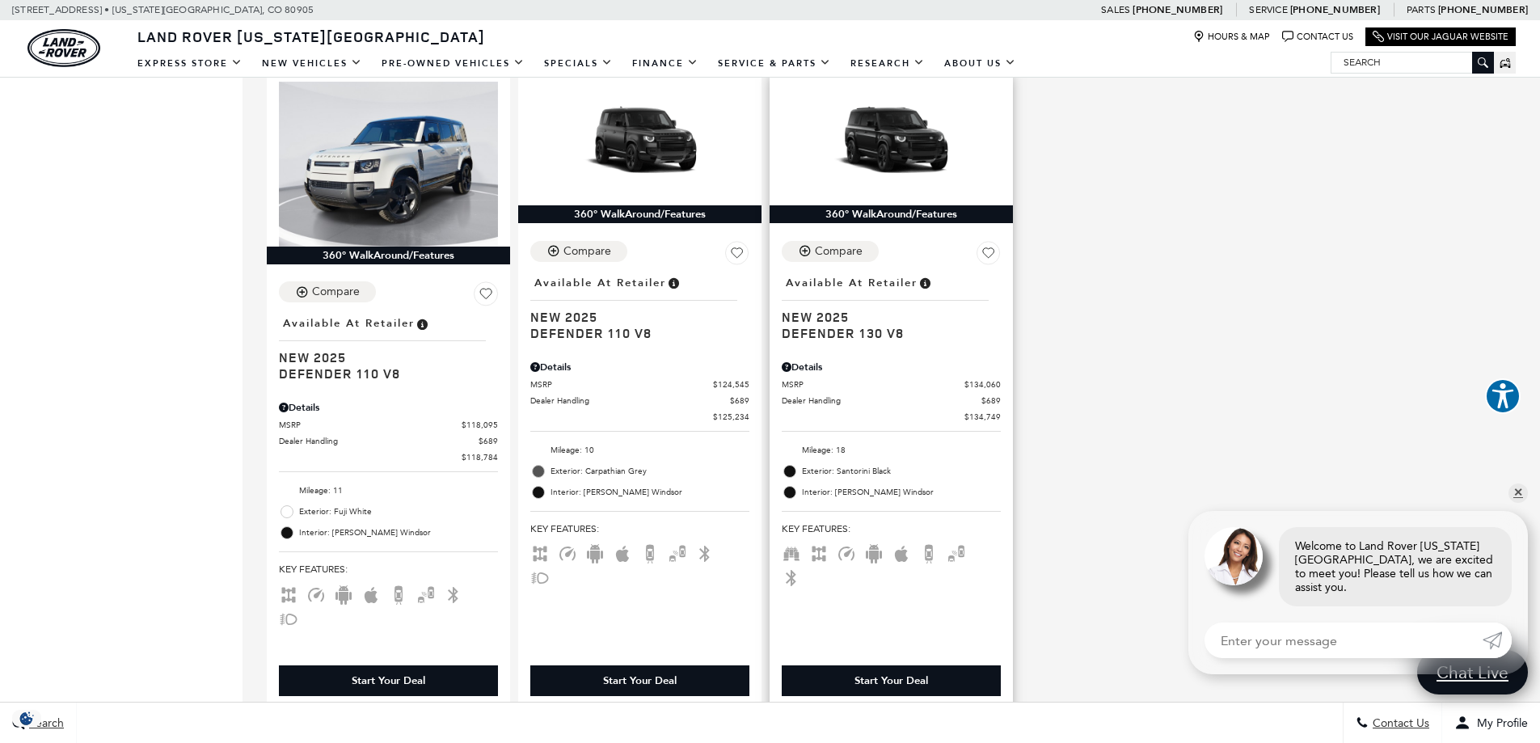
click at [936, 352] on div "Details" at bounding box center [891, 363] width 219 height 23
click at [914, 309] on span "New 2025" at bounding box center [885, 317] width 207 height 16
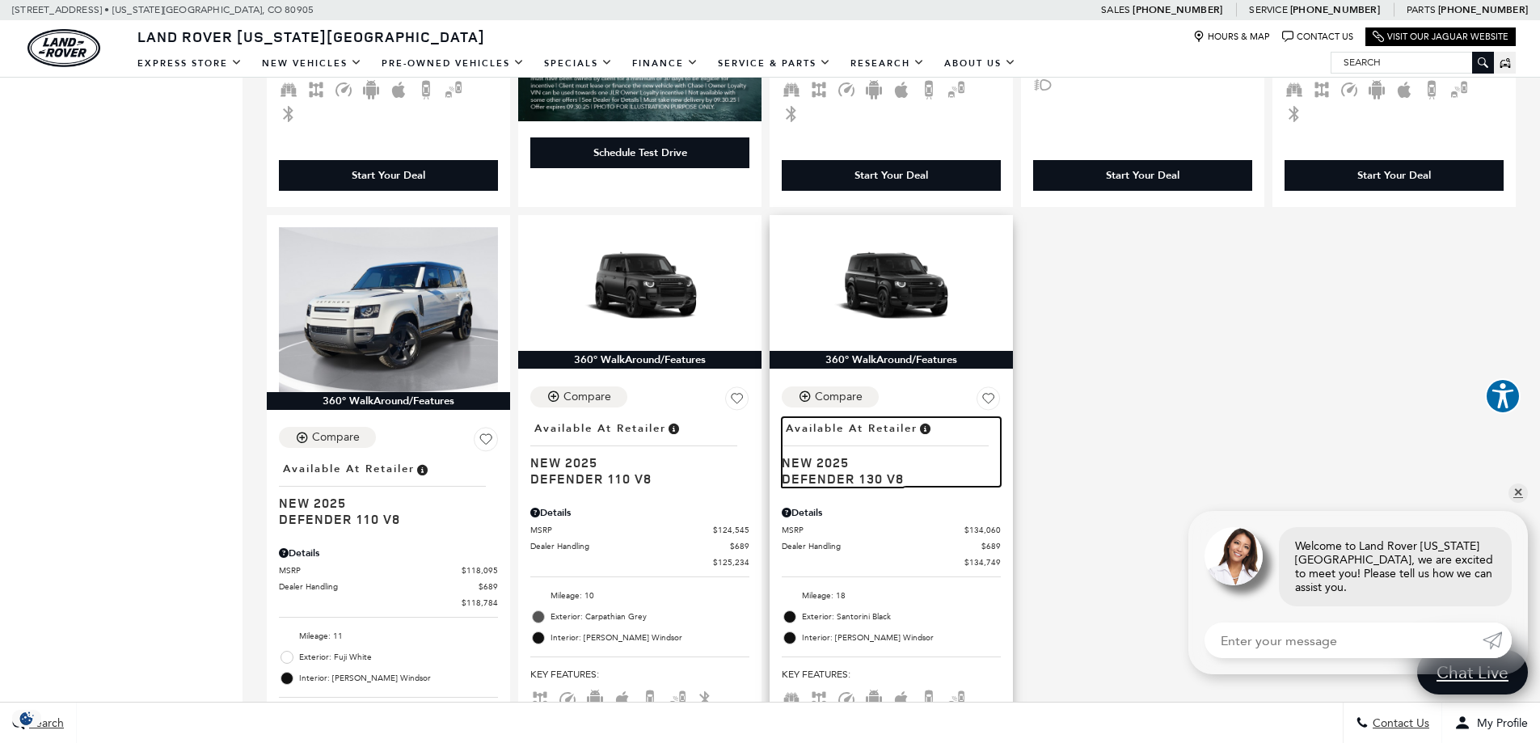
scroll to position [2021, 0]
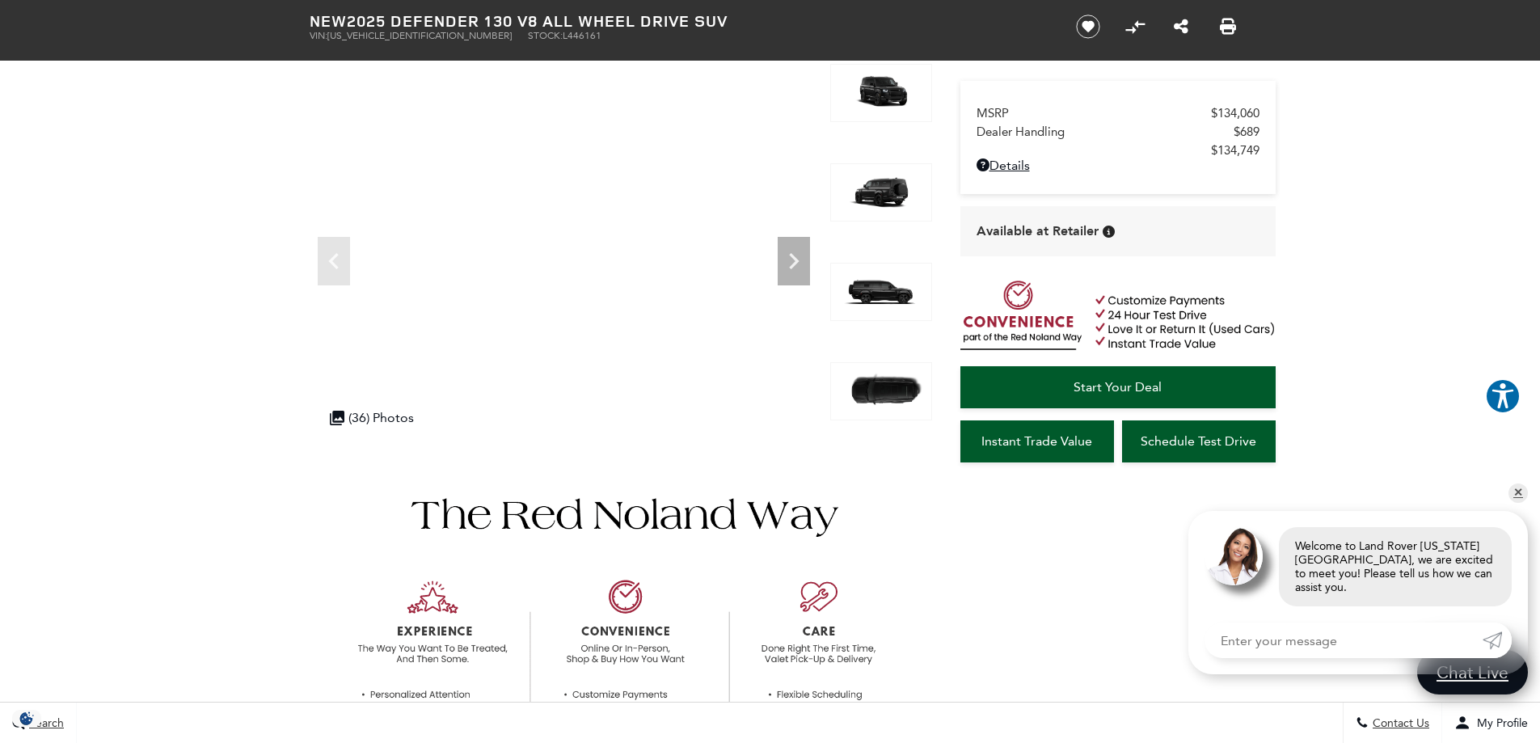
scroll to position [91, 0]
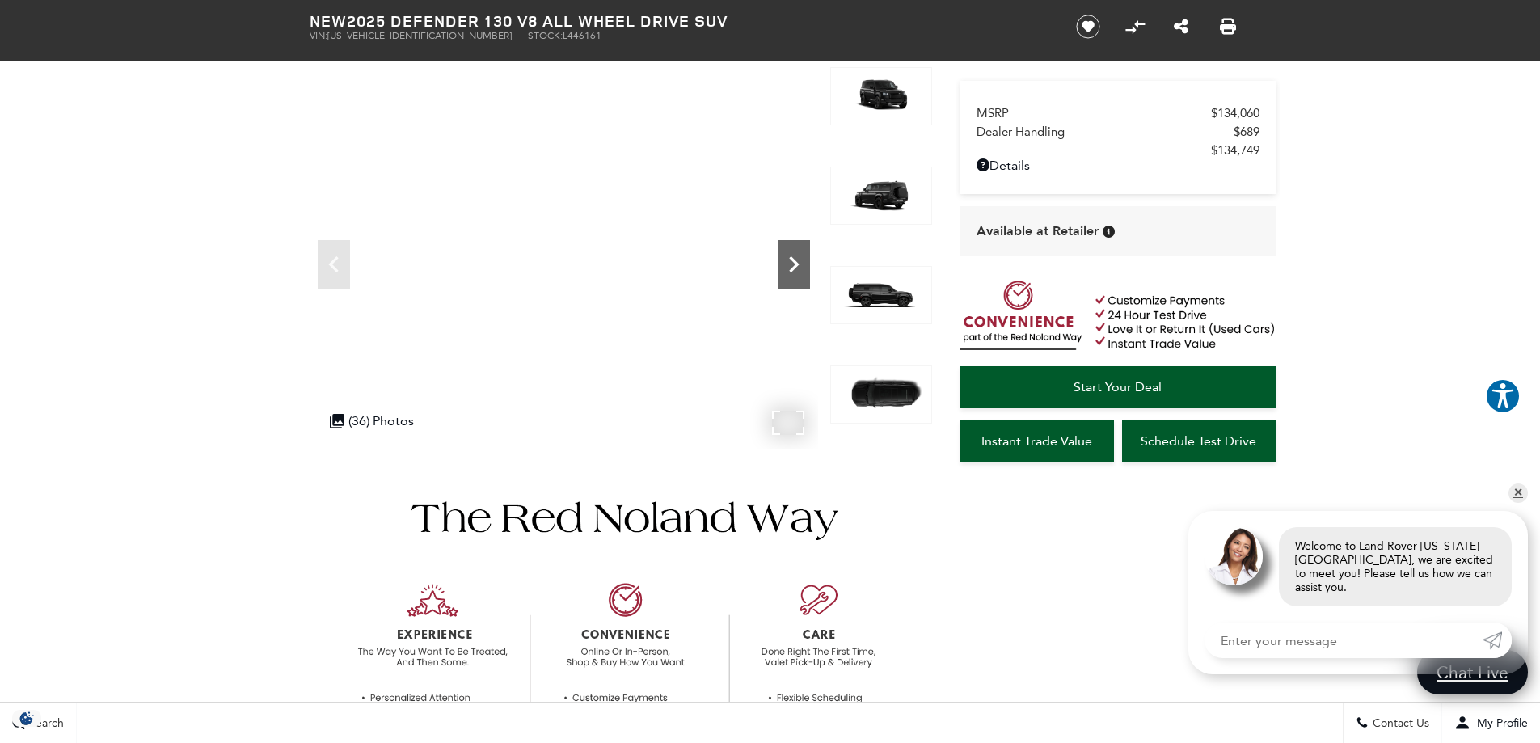
click at [793, 264] on icon "Next" at bounding box center [794, 264] width 32 height 32
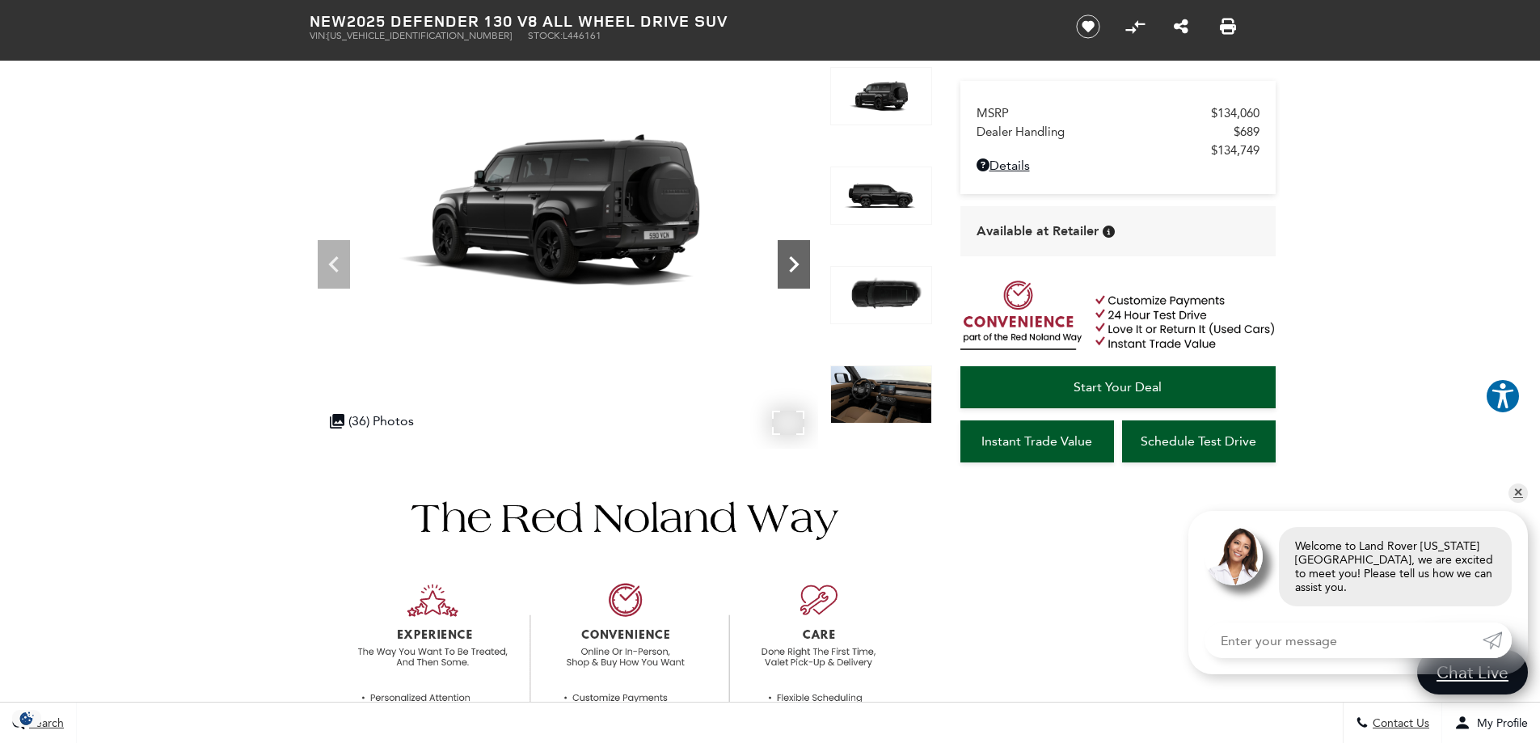
click at [793, 264] on icon "Next" at bounding box center [794, 264] width 32 height 32
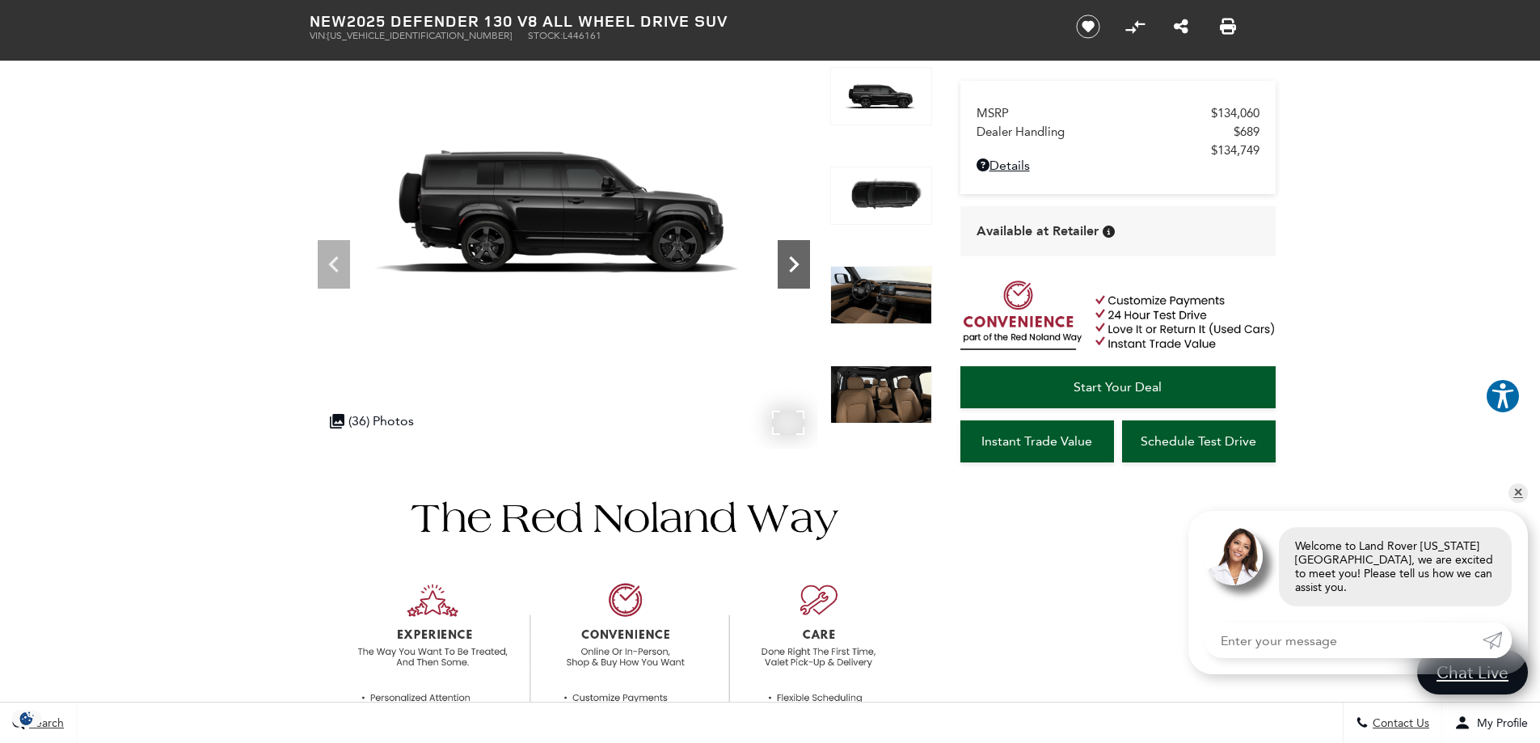
click at [793, 264] on icon "Next" at bounding box center [794, 264] width 32 height 32
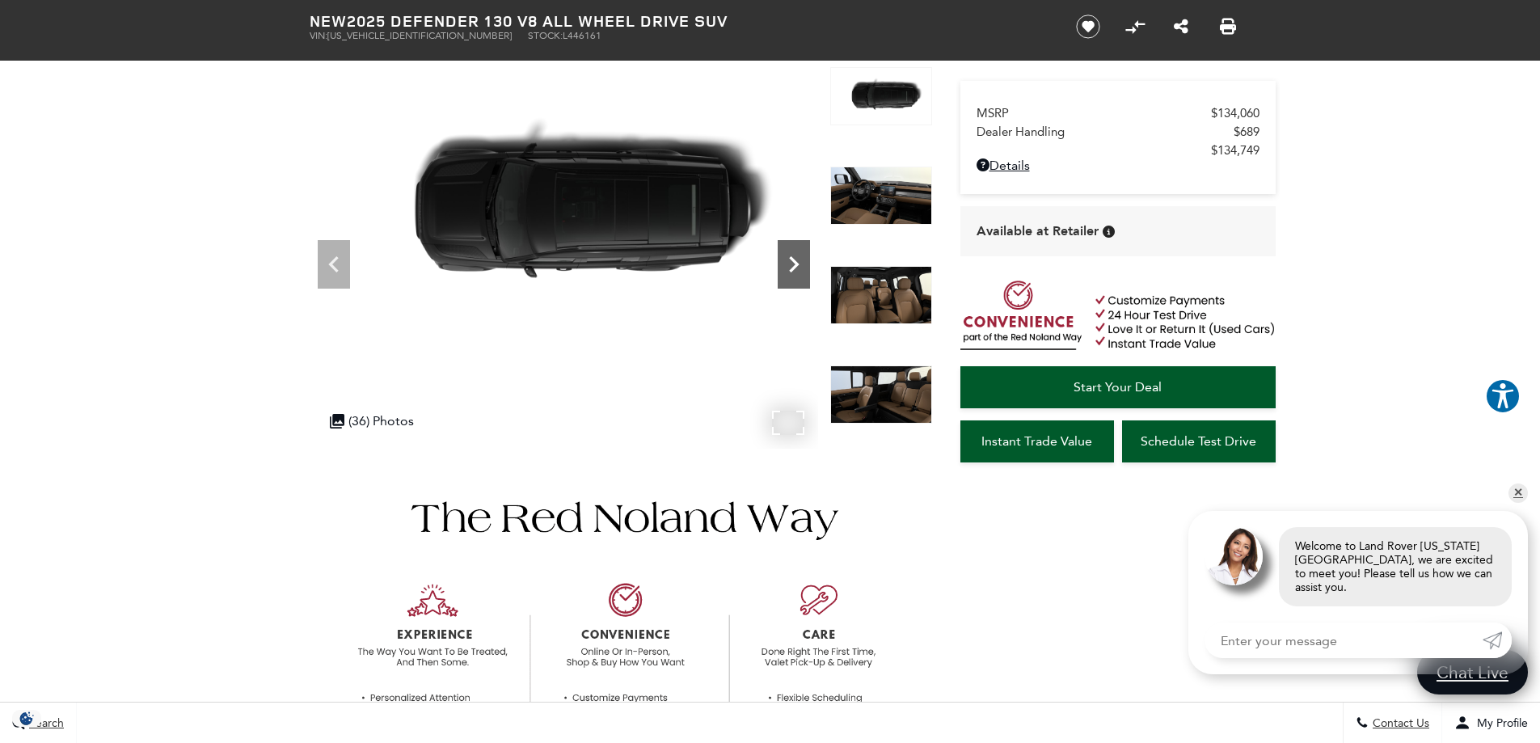
click at [793, 264] on icon "Next" at bounding box center [794, 264] width 32 height 32
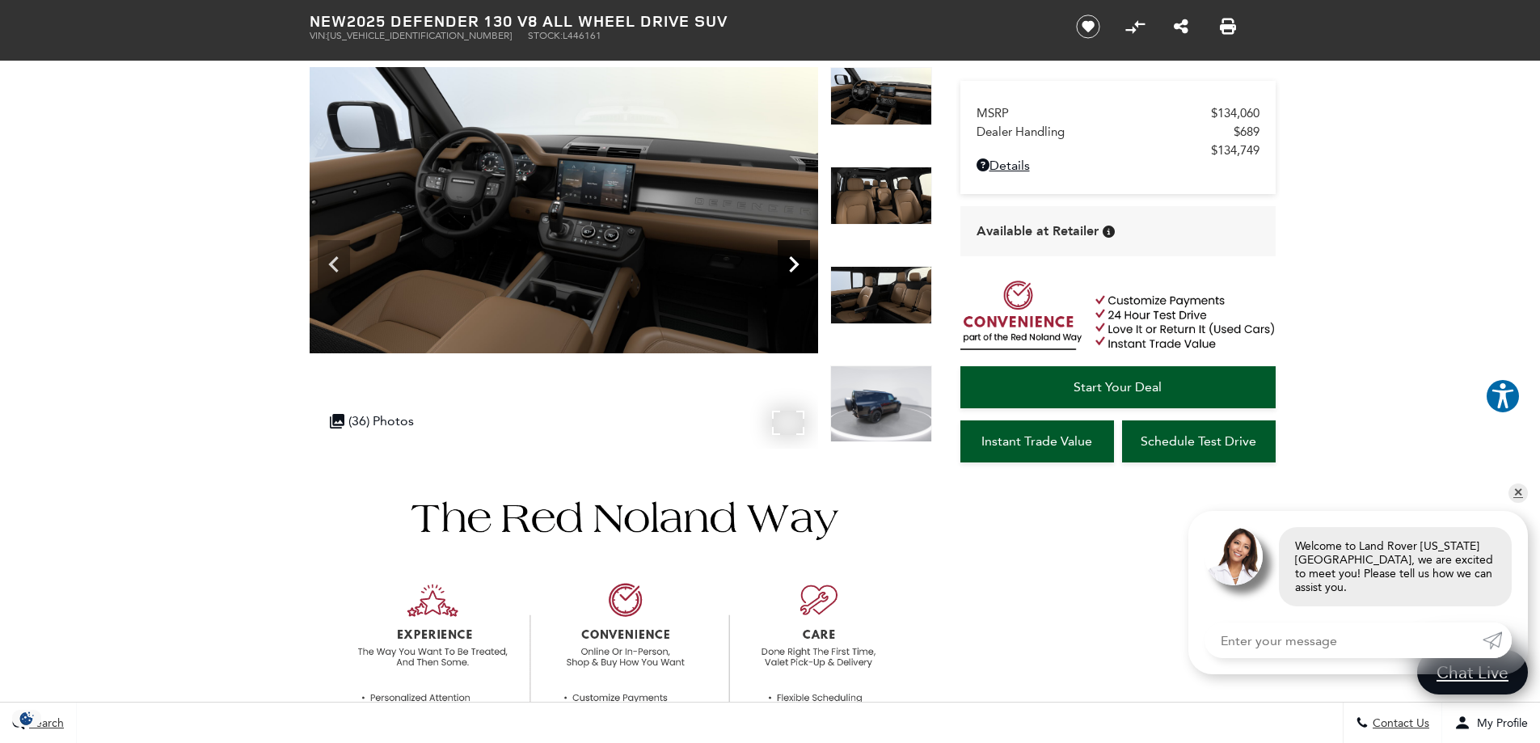
click at [793, 264] on icon "Next" at bounding box center [794, 264] width 32 height 32
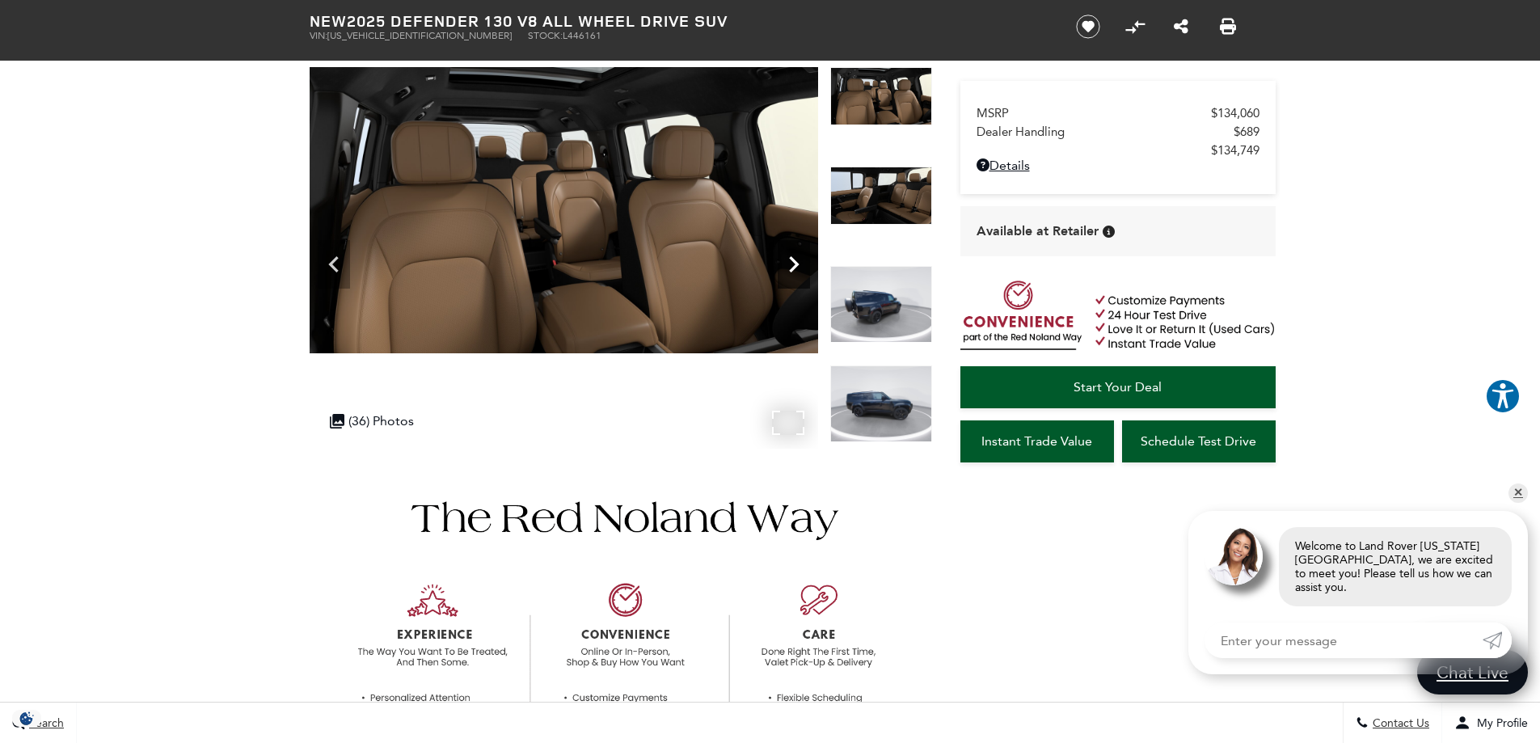
click at [793, 264] on icon "Next" at bounding box center [794, 264] width 32 height 32
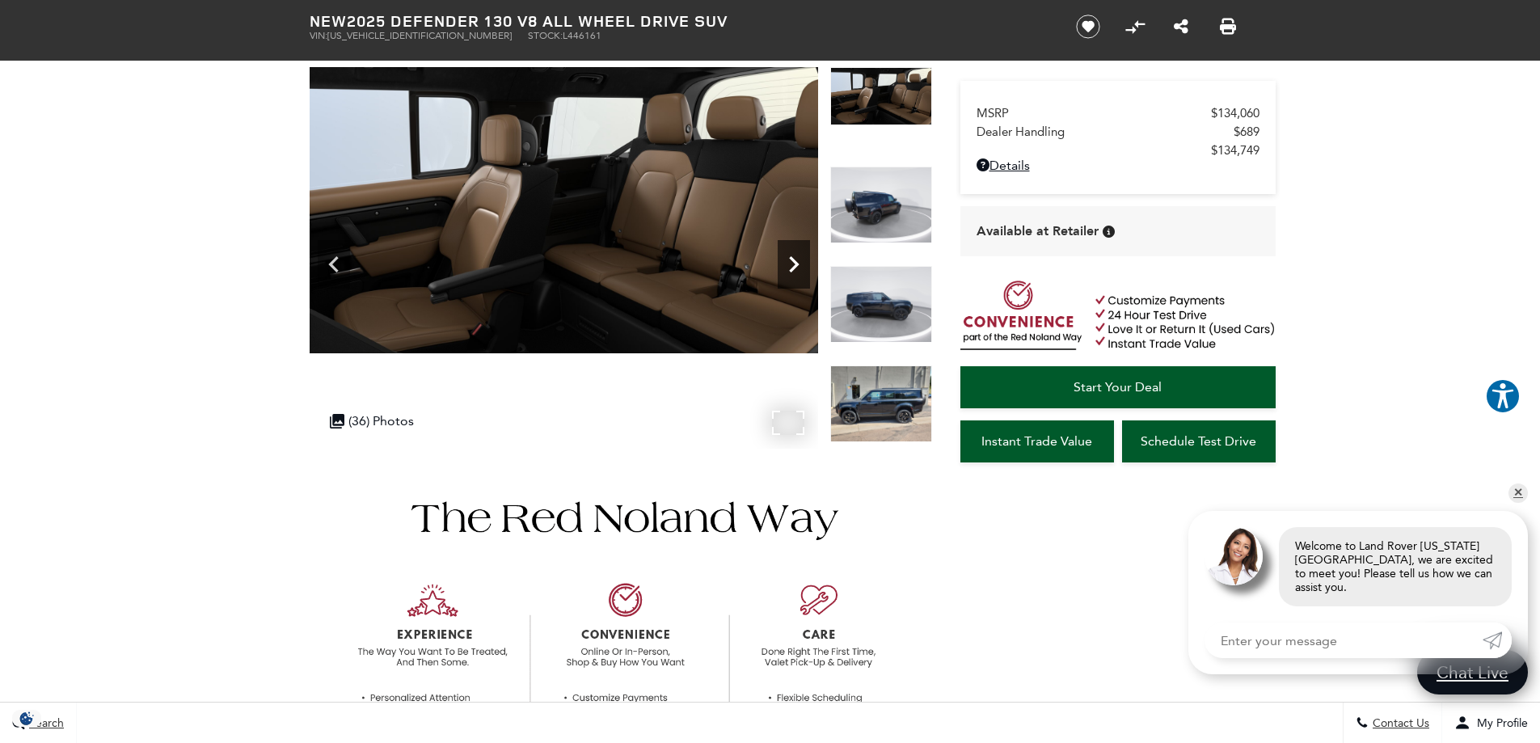
click at [793, 264] on icon "Next" at bounding box center [794, 264] width 32 height 32
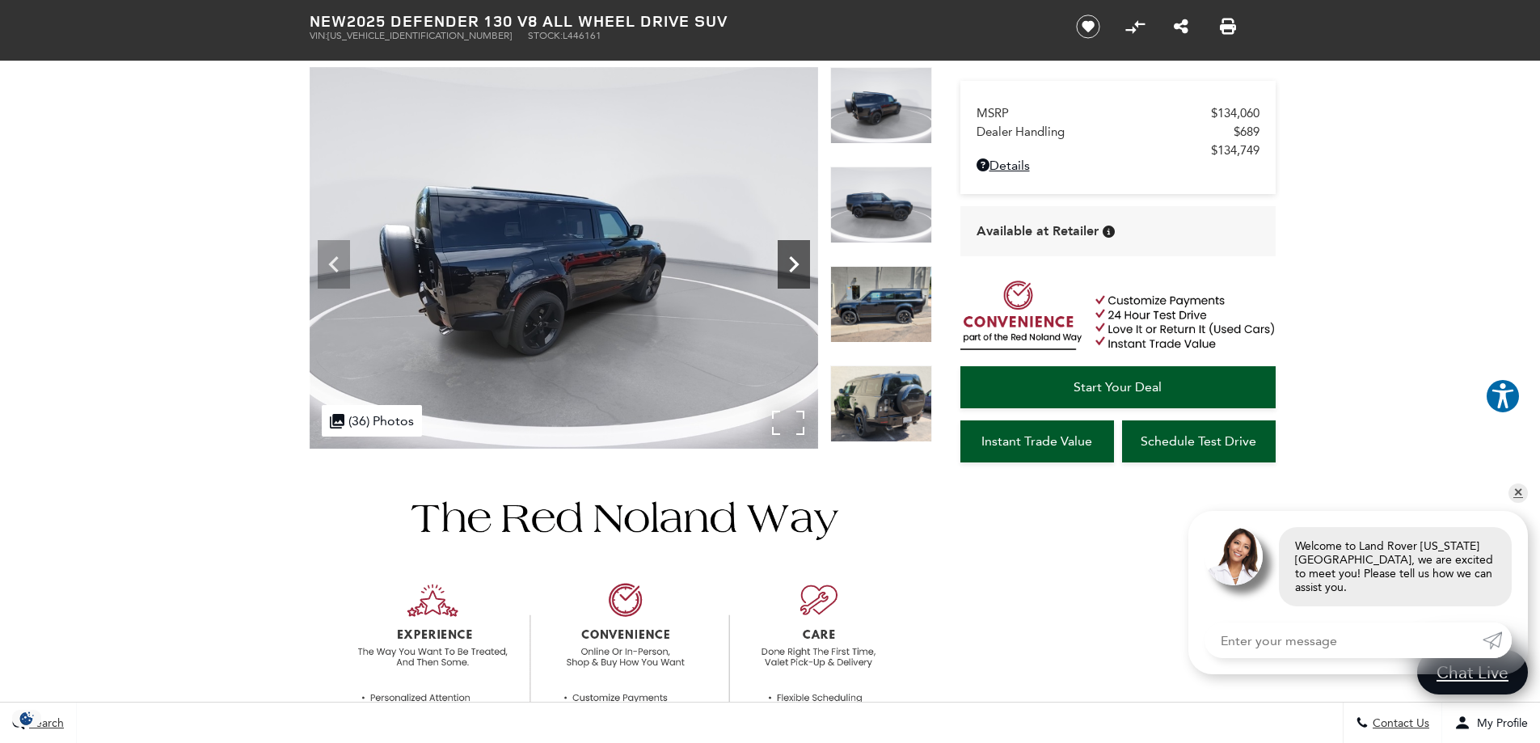
click at [793, 264] on icon "Next" at bounding box center [794, 264] width 32 height 32
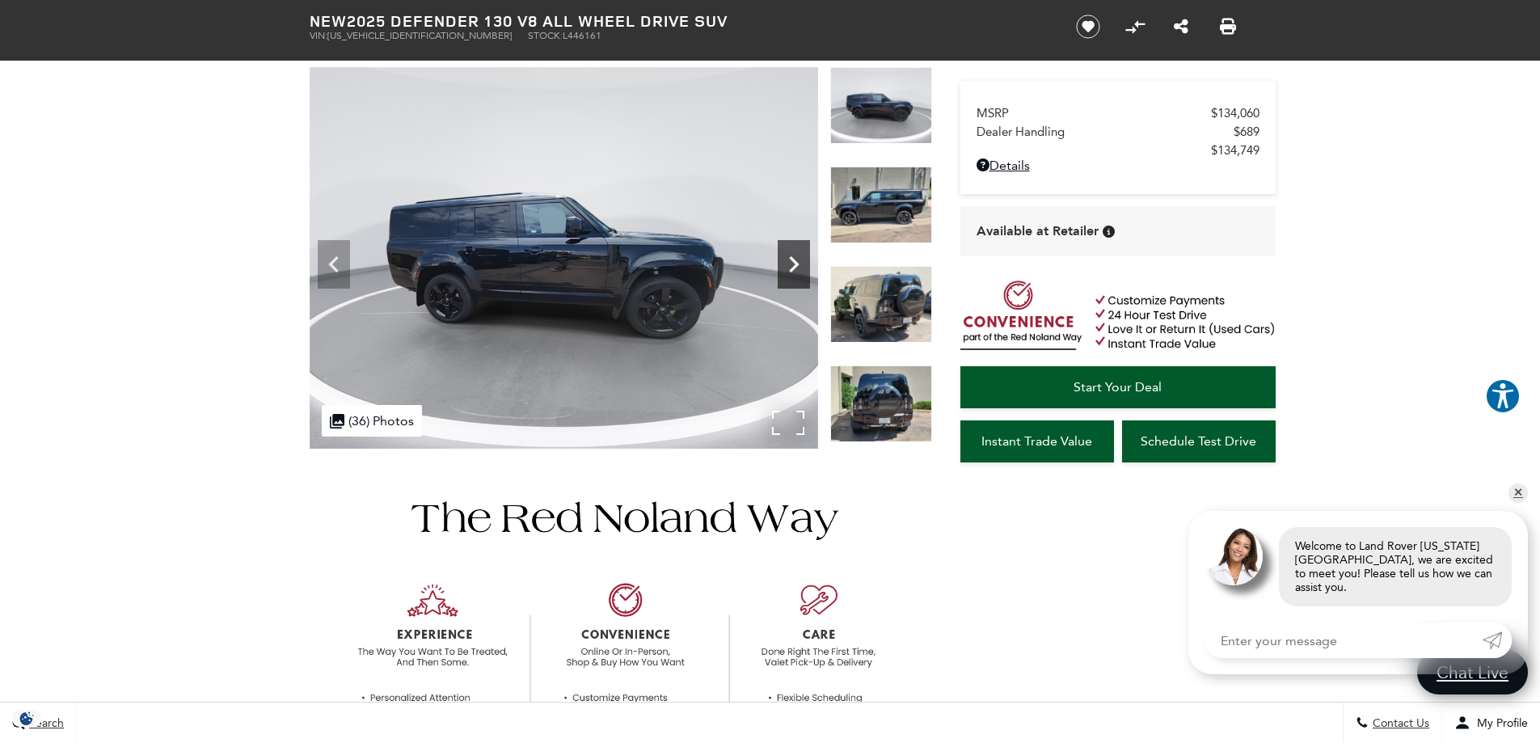
click at [793, 264] on icon "Next" at bounding box center [794, 264] width 32 height 32
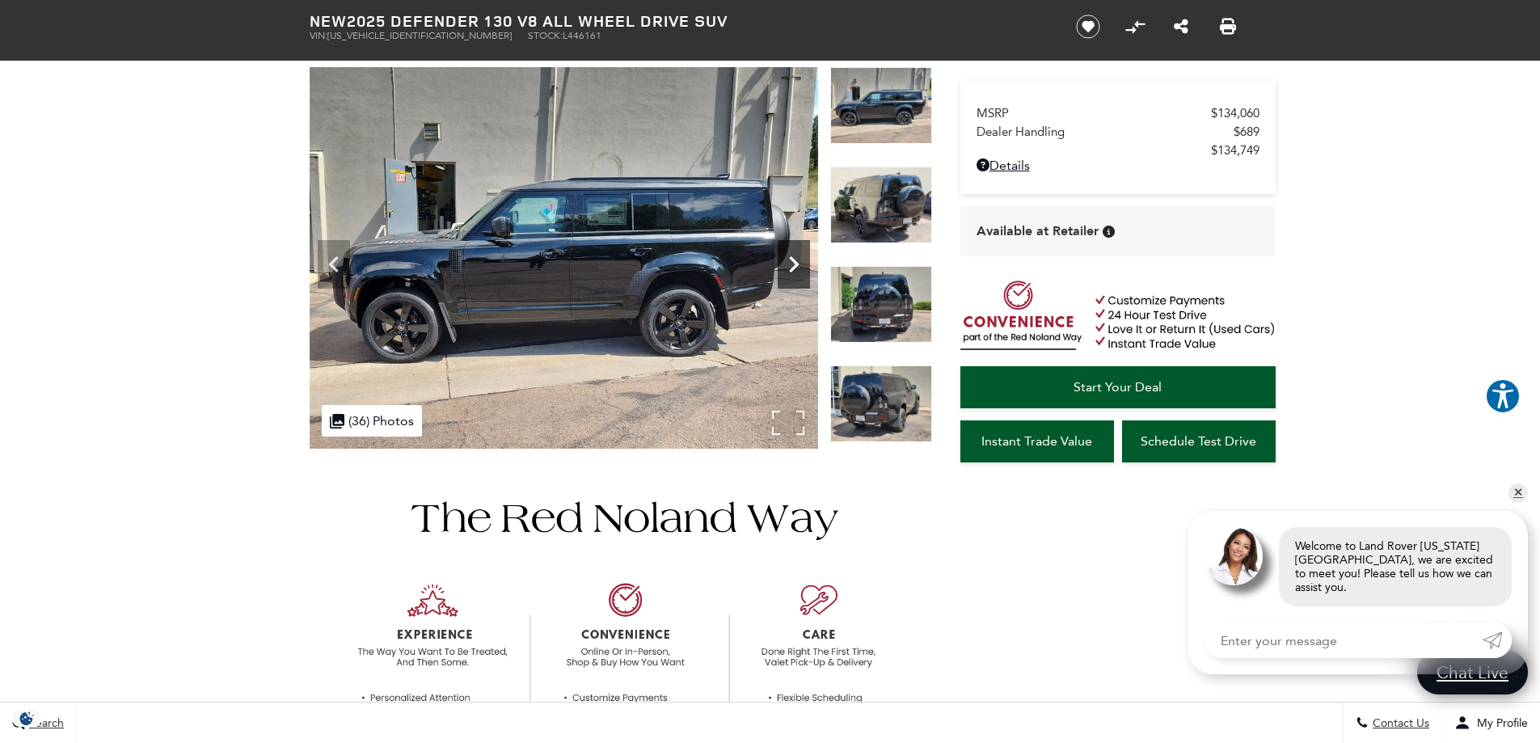
click at [793, 264] on icon "Next" at bounding box center [794, 264] width 32 height 32
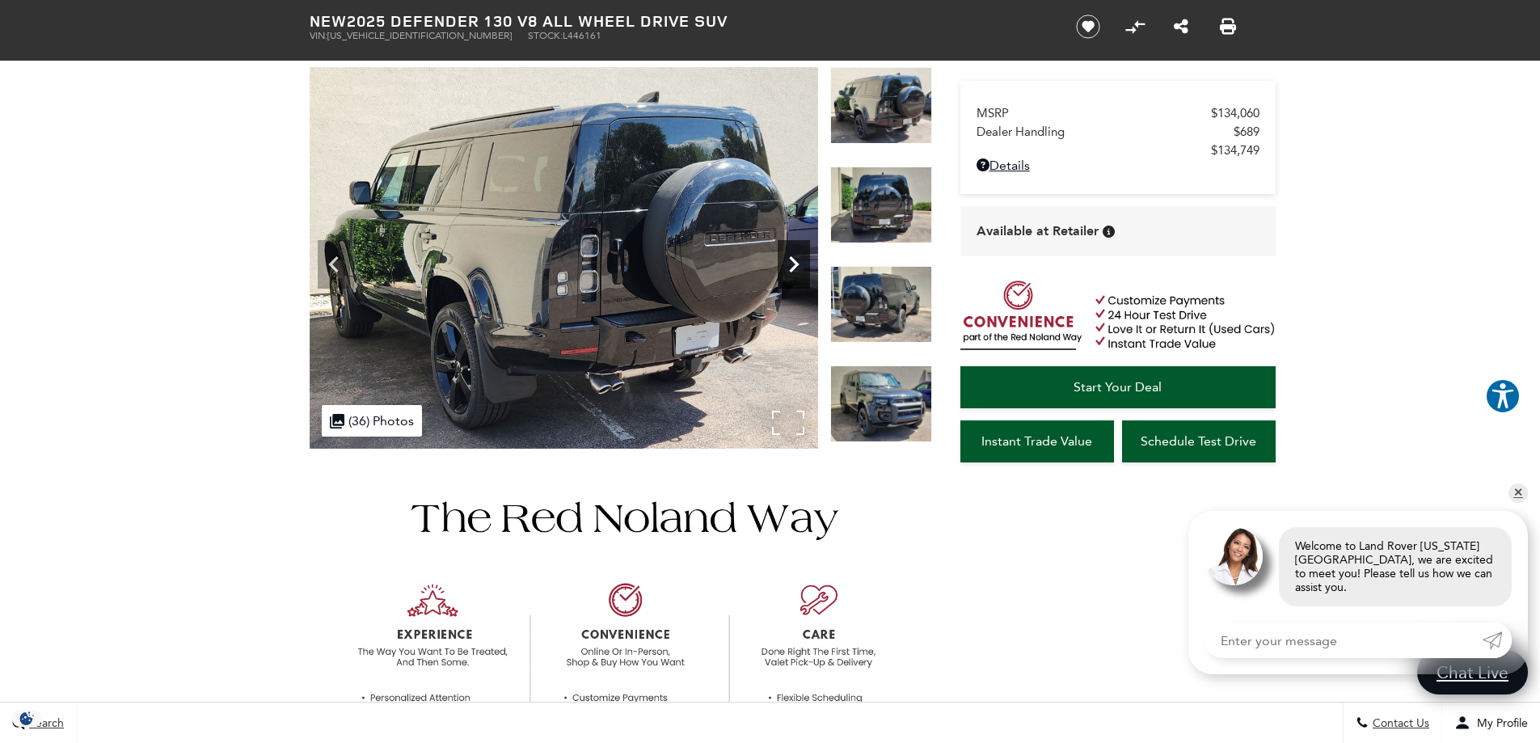
click at [793, 264] on icon "Next" at bounding box center [794, 264] width 32 height 32
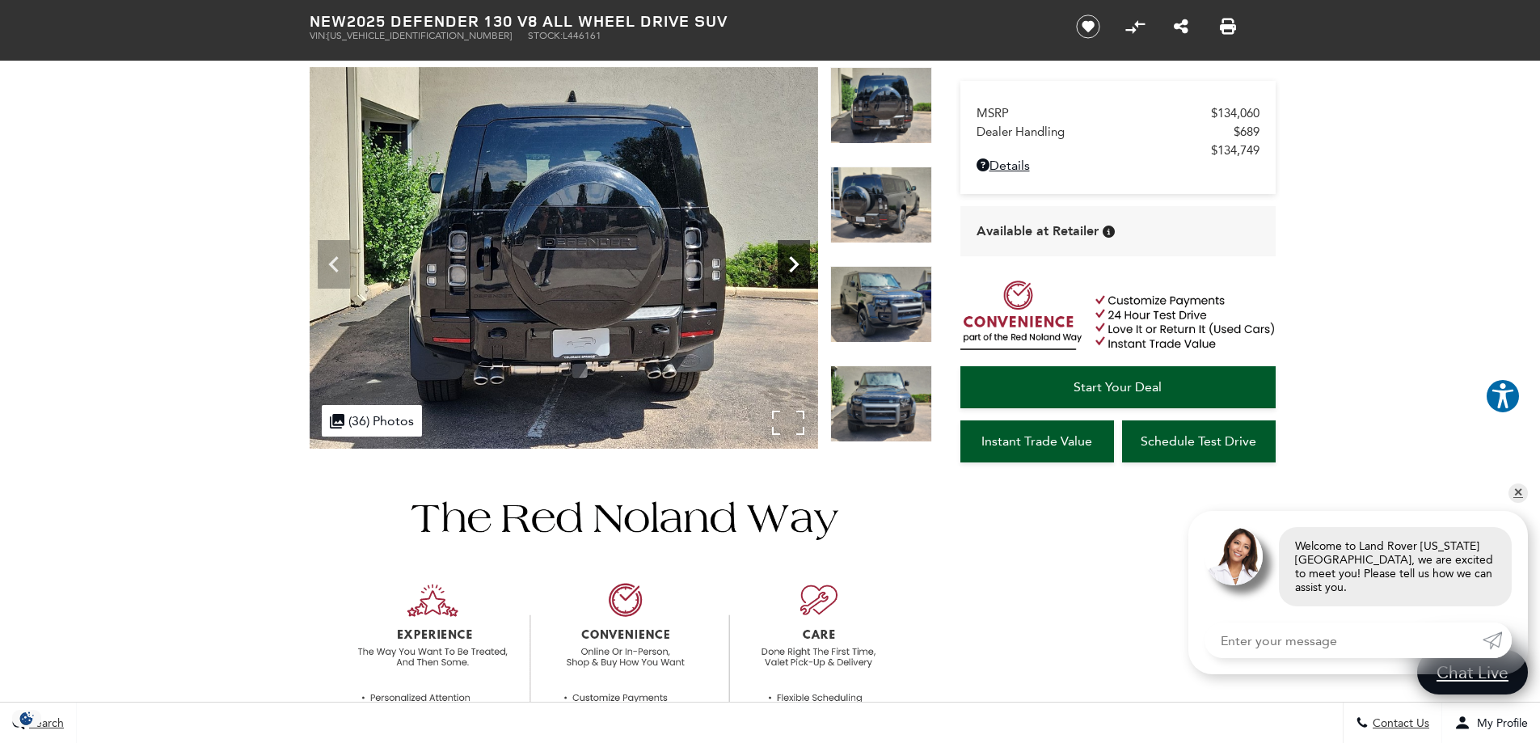
click at [793, 264] on icon "Next" at bounding box center [794, 264] width 32 height 32
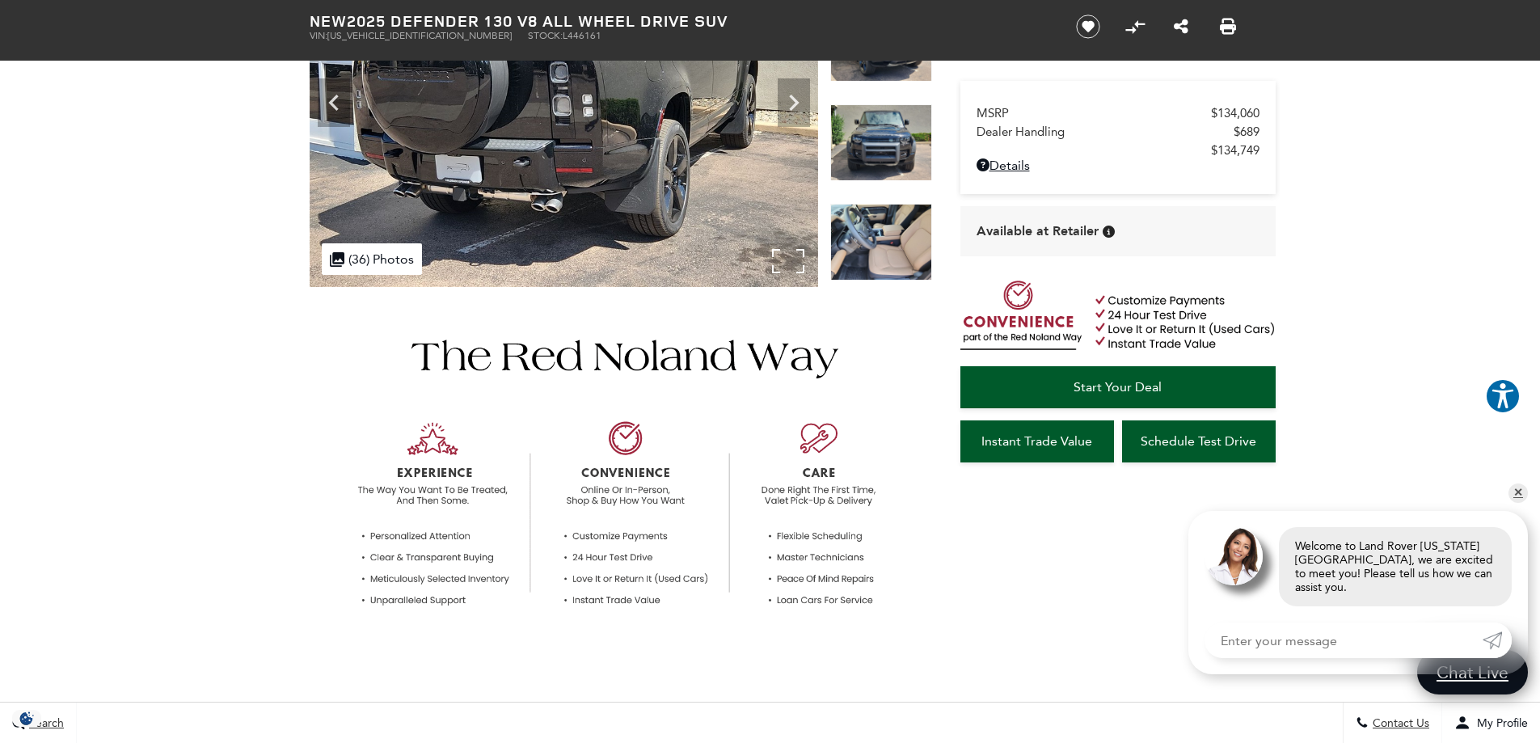
scroll to position [0, 0]
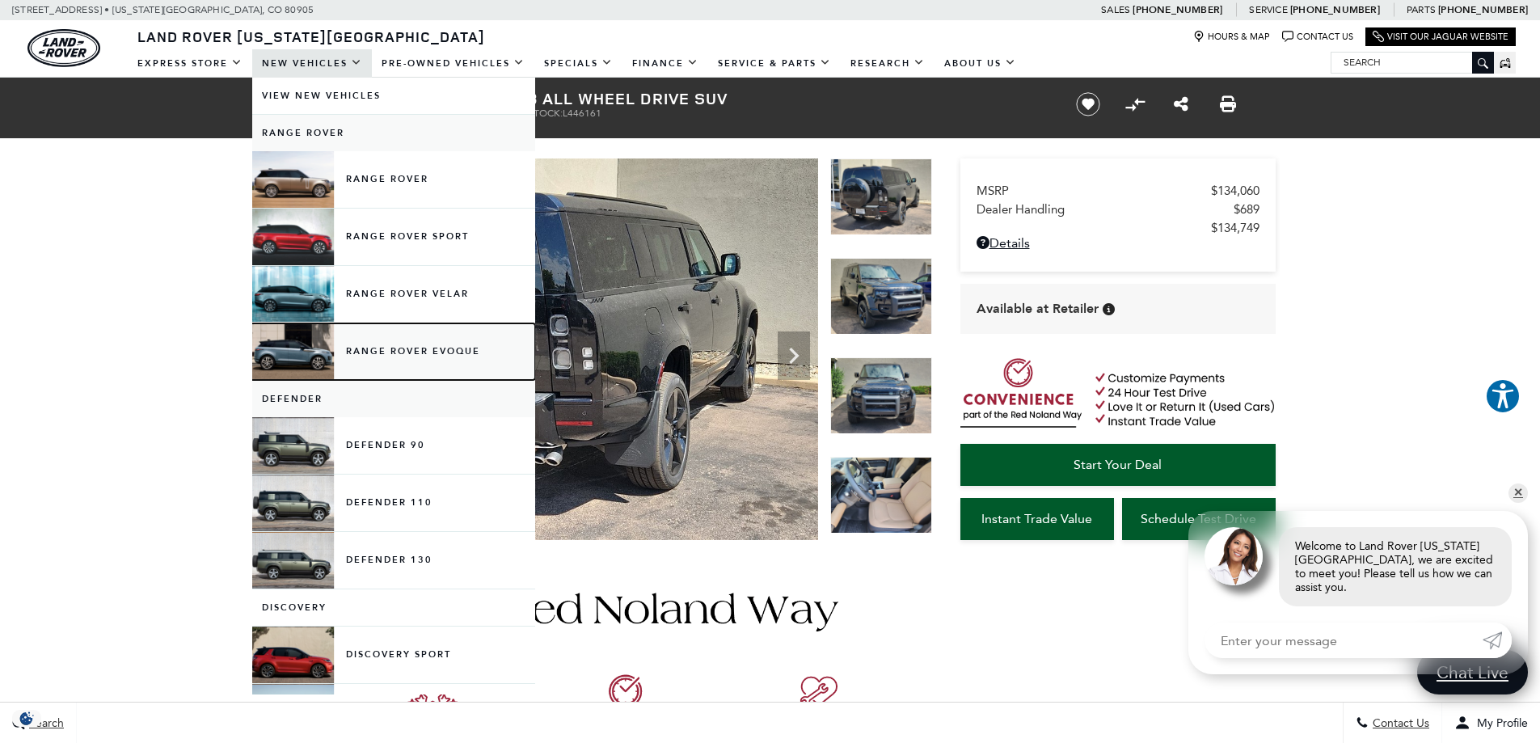
click at [411, 350] on link "Range Rover Evoque" at bounding box center [393, 351] width 283 height 57
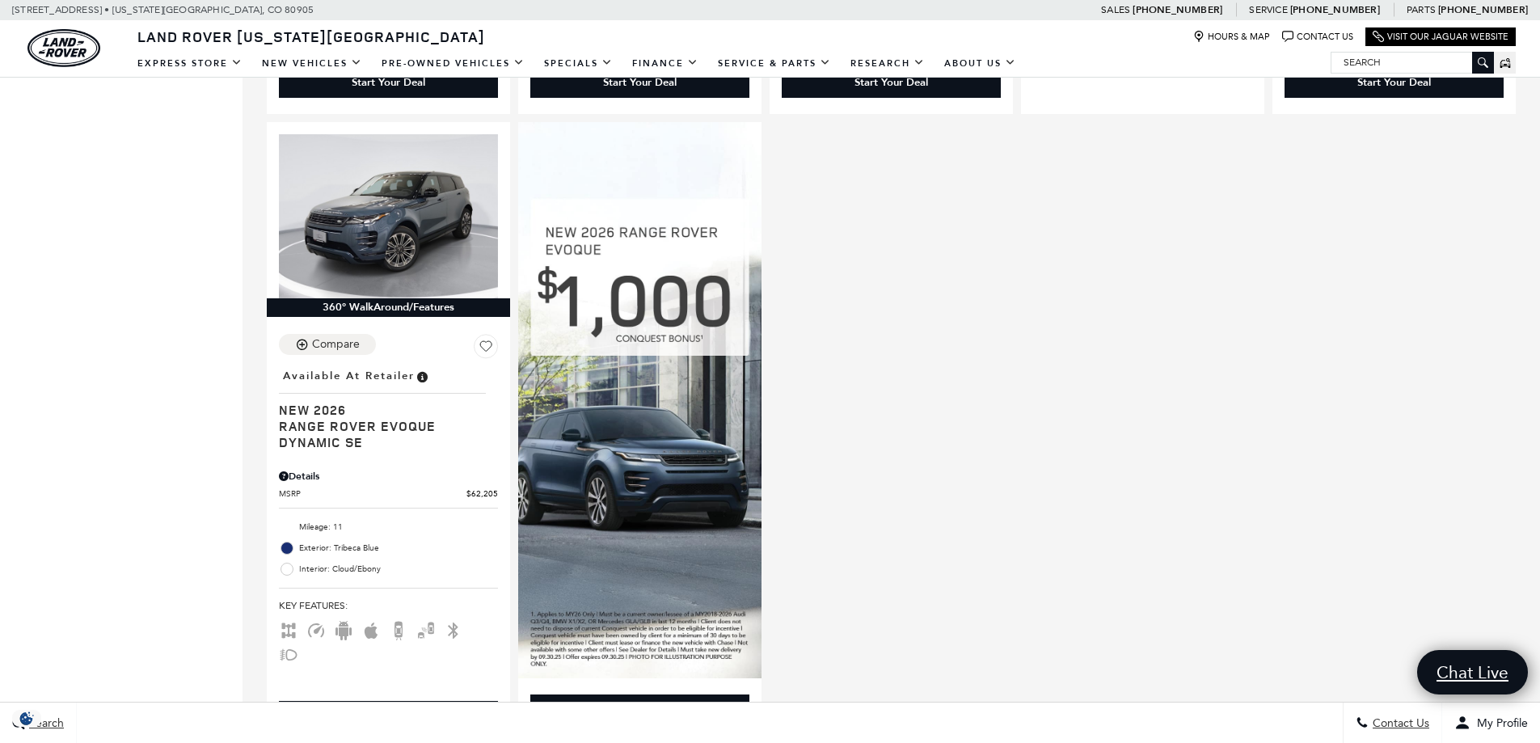
scroll to position [1078, 0]
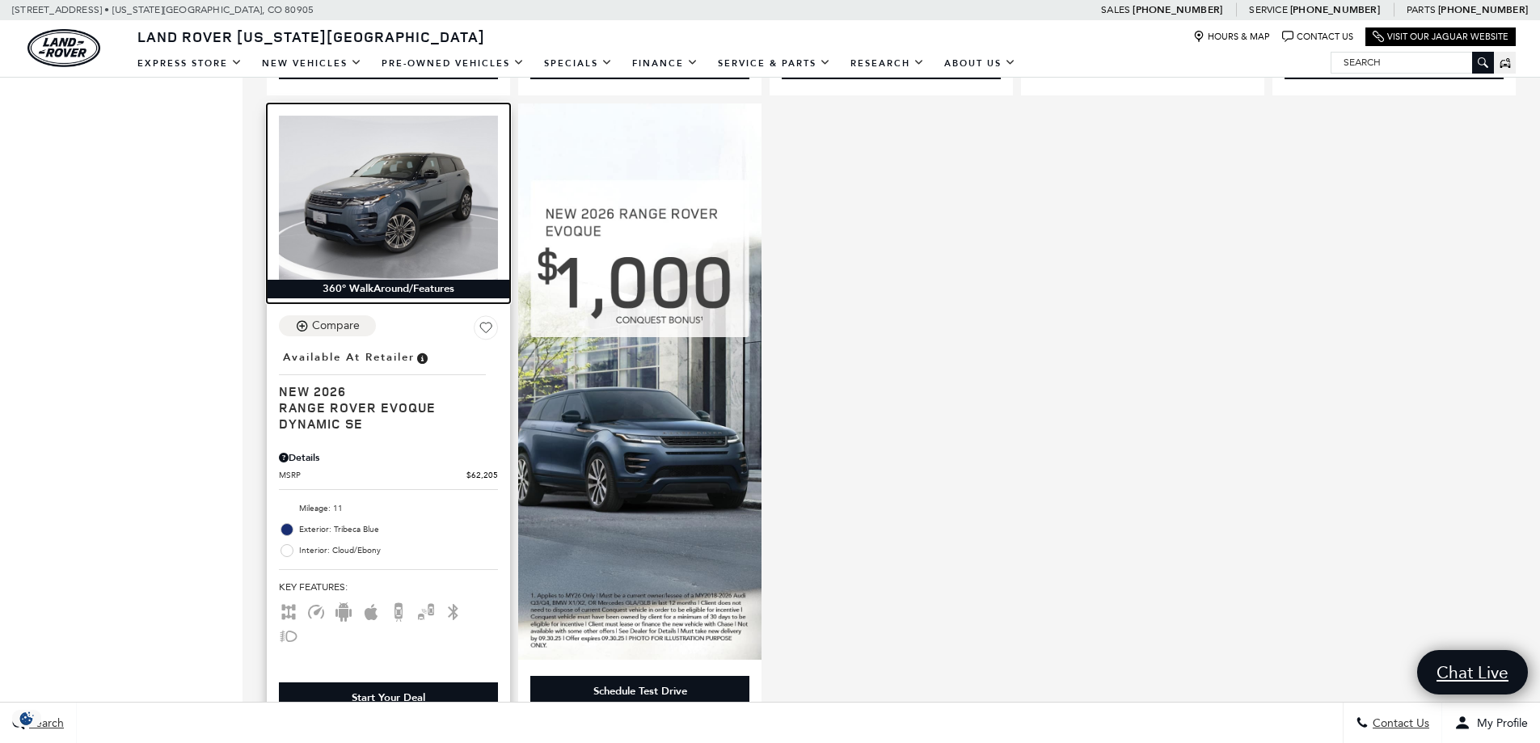
click at [403, 217] on img at bounding box center [388, 198] width 219 height 164
